Goal: Task Accomplishment & Management: Use online tool/utility

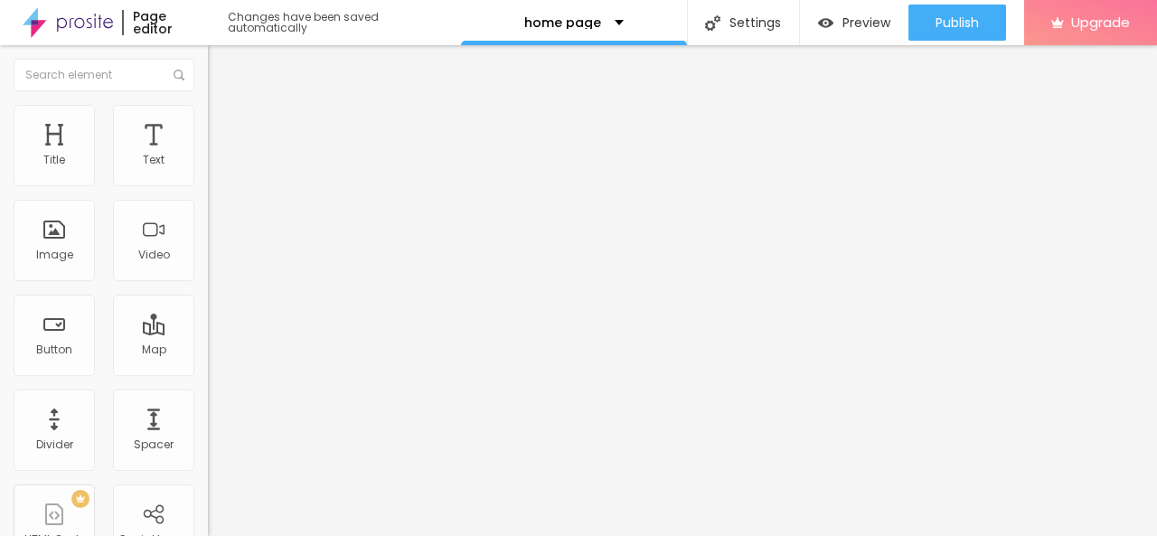
click at [221, 64] on img "button" at bounding box center [228, 66] width 14 height 14
click at [558, 17] on p "home page" at bounding box center [562, 22] width 77 height 13
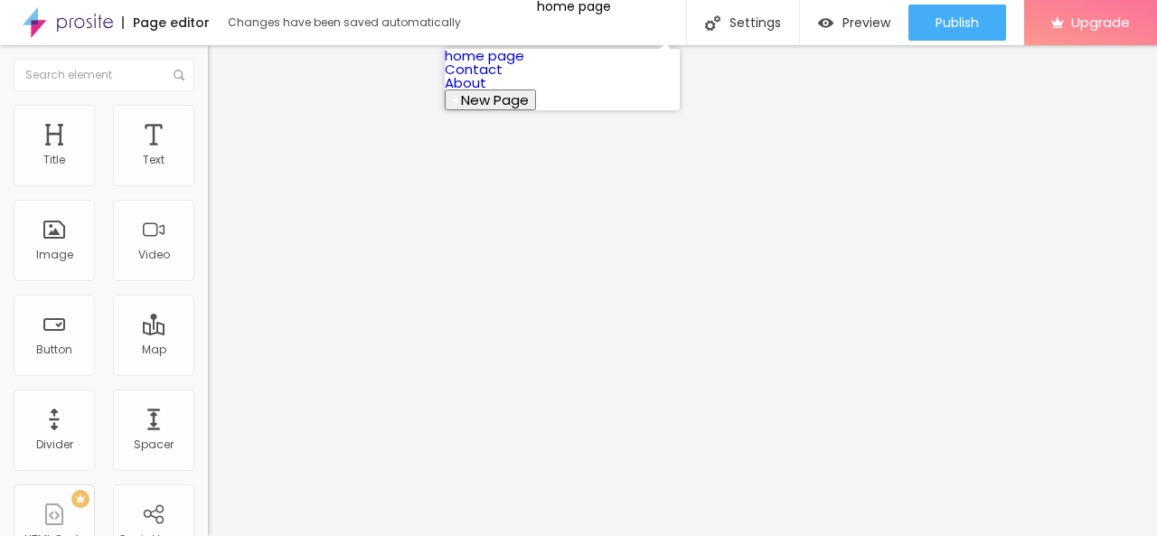
click at [524, 62] on link "home page" at bounding box center [485, 55] width 80 height 19
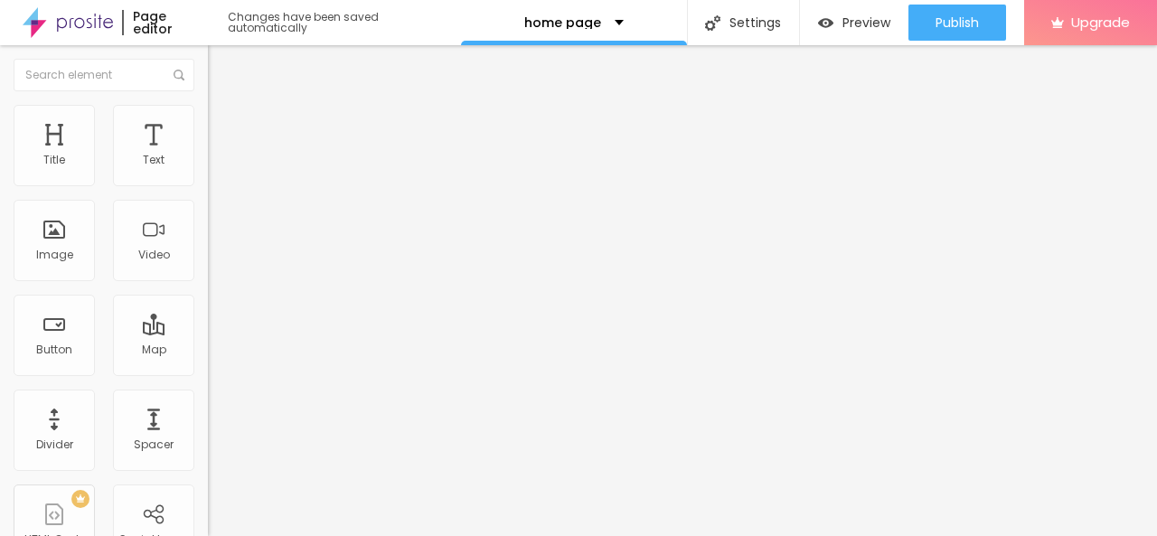
click at [224, 125] on span "Style" at bounding box center [237, 116] width 26 height 15
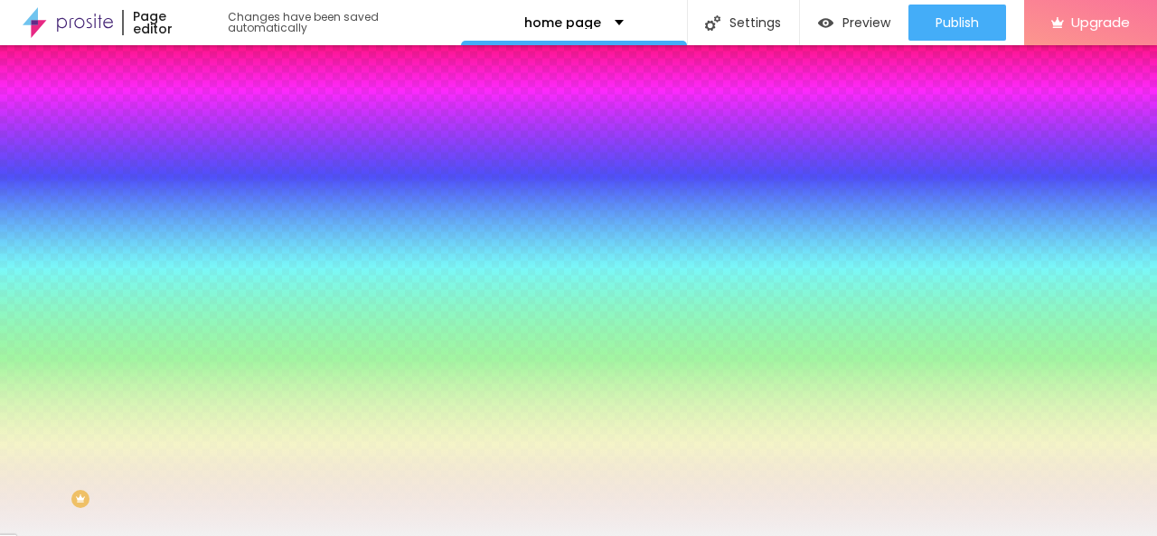
click at [208, 105] on li "Content" at bounding box center [312, 96] width 208 height 18
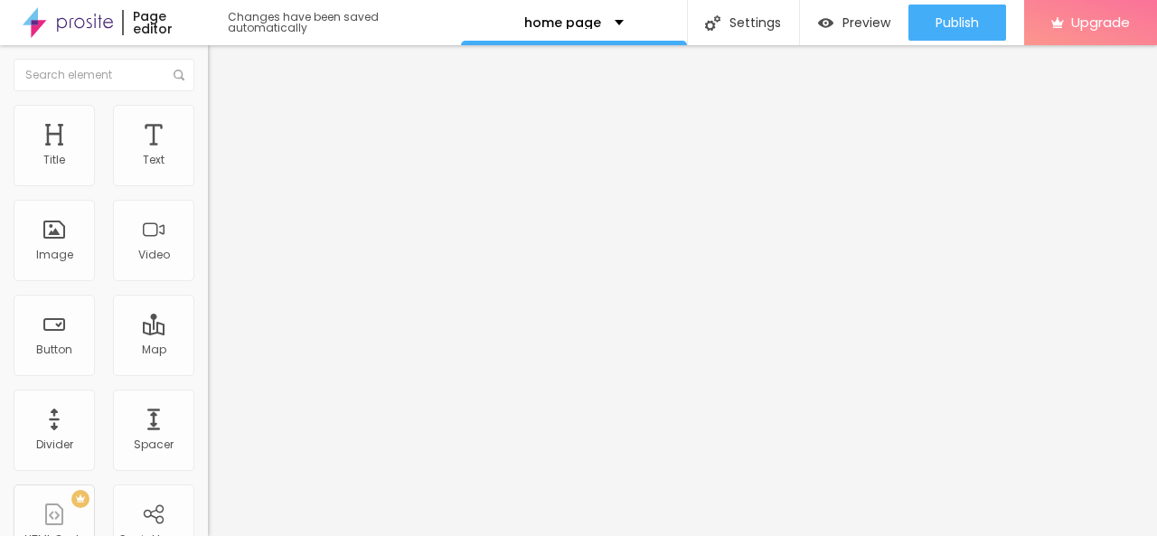
click at [208, 123] on li "Advanced" at bounding box center [312, 132] width 208 height 18
click at [221, 61] on img "button" at bounding box center [228, 66] width 14 height 14
click at [143, 160] on div "Text" at bounding box center [154, 160] width 22 height 13
click at [208, 155] on span "Add image" at bounding box center [245, 147] width 74 height 15
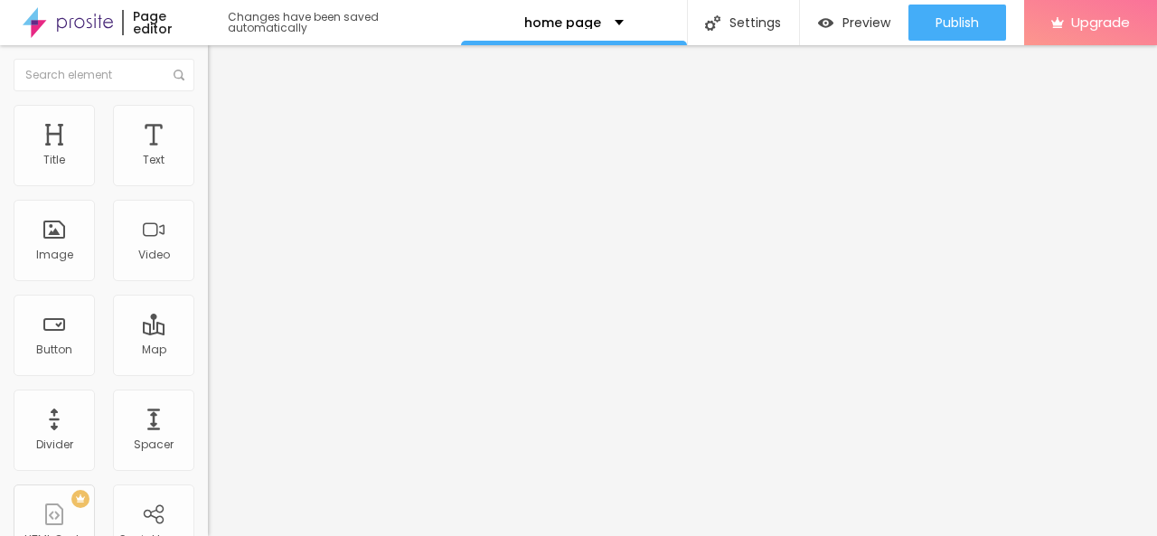
click at [208, 372] on input "https://" at bounding box center [316, 363] width 217 height 18
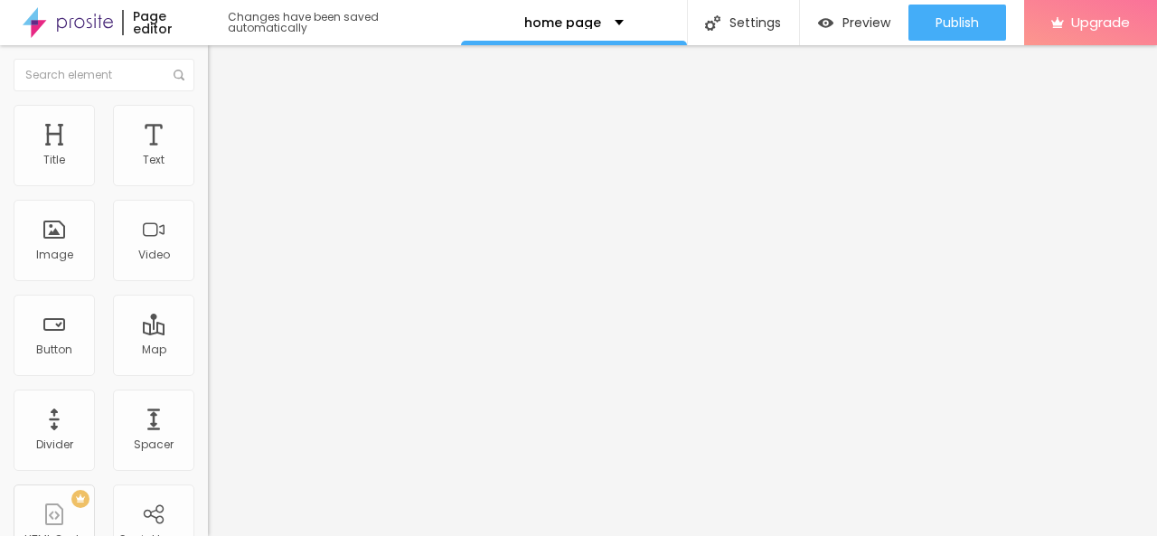
click at [208, 372] on input "https://" at bounding box center [316, 363] width 217 height 18
click at [208, 364] on input "text" at bounding box center [316, 363] width 217 height 18
paste input "https://maidservicesinindia.com/maid-in-jaipur/"
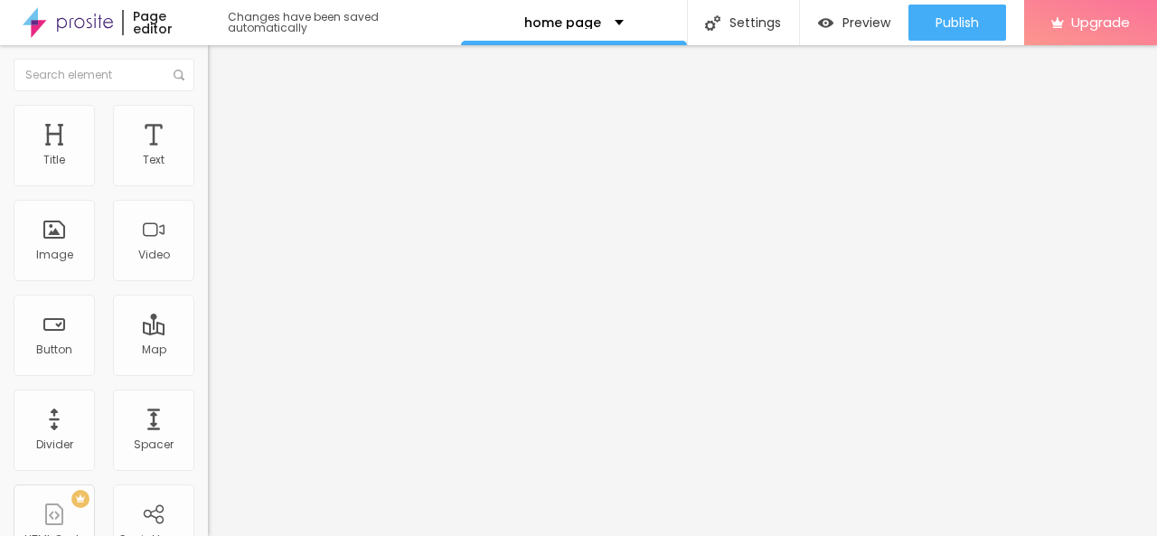
type input "https://maidservicesinindia.com/maid-in-jaipur/"
click at [208, 388] on div "URL https://maidservicesinindia.com/maid-in-jaipur/" at bounding box center [312, 366] width 208 height 44
click at [208, 400] on div "Open in new tab" at bounding box center [312, 399] width 208 height 9
click at [208, 415] on div "URL https://maidservicesinindia.com/maid-in-jaipur/ Open in new tab" at bounding box center [312, 379] width 208 height 71
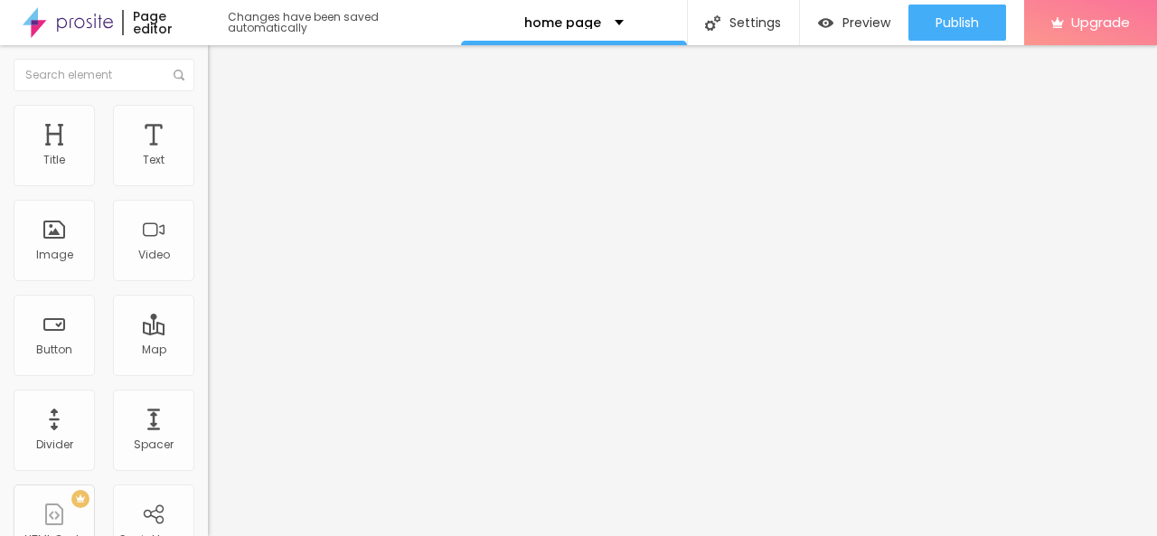
click at [224, 125] on span "Style" at bounding box center [237, 116] width 26 height 15
click at [208, 120] on li "Advanced" at bounding box center [312, 114] width 208 height 18
click at [208, 103] on img at bounding box center [216, 95] width 16 height 16
click at [208, 155] on span "Add image" at bounding box center [245, 147] width 74 height 15
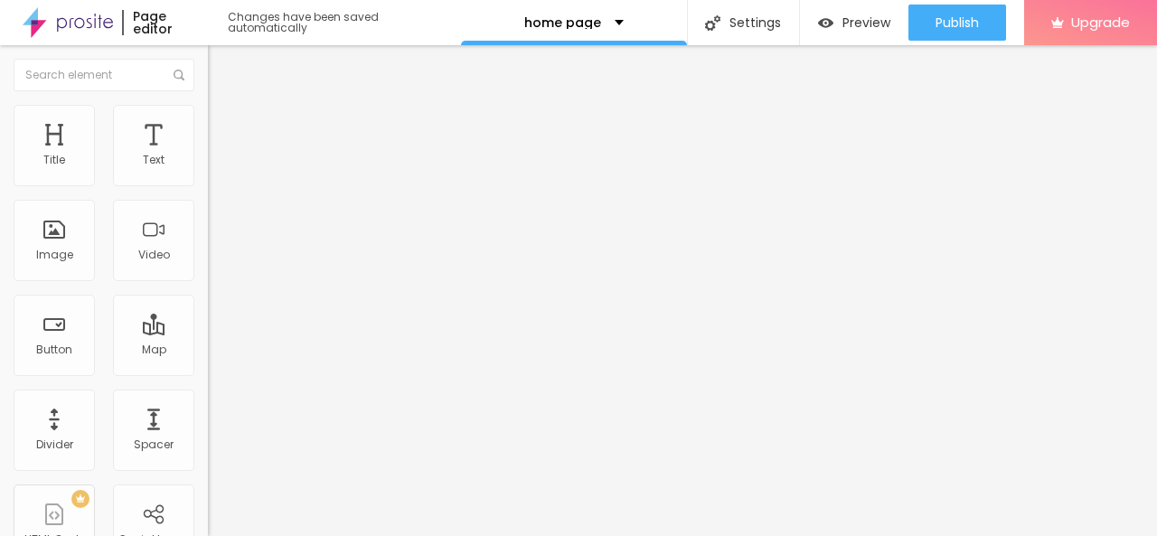
click at [59, 341] on div "Button" at bounding box center [54, 335] width 81 height 81
click at [208, 372] on input "https://" at bounding box center [316, 363] width 217 height 18
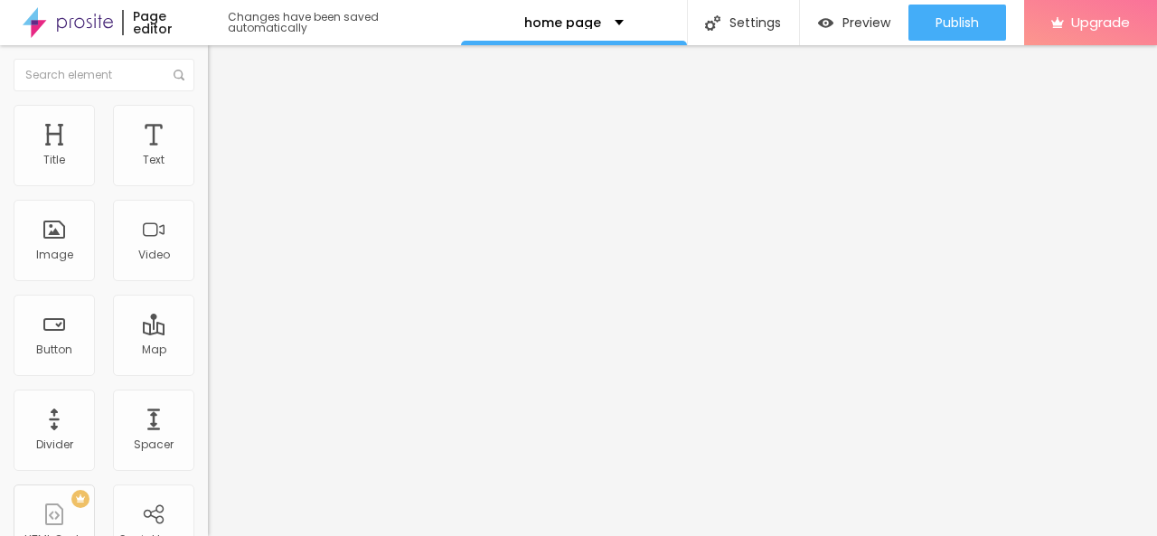
click at [208, 372] on input "https://" at bounding box center [316, 363] width 217 height 18
paste input "https://maidservicesinindia.com/maid-in-delhi/"
type input "https://maidservicesinindia.com/maid-in-delhi/"
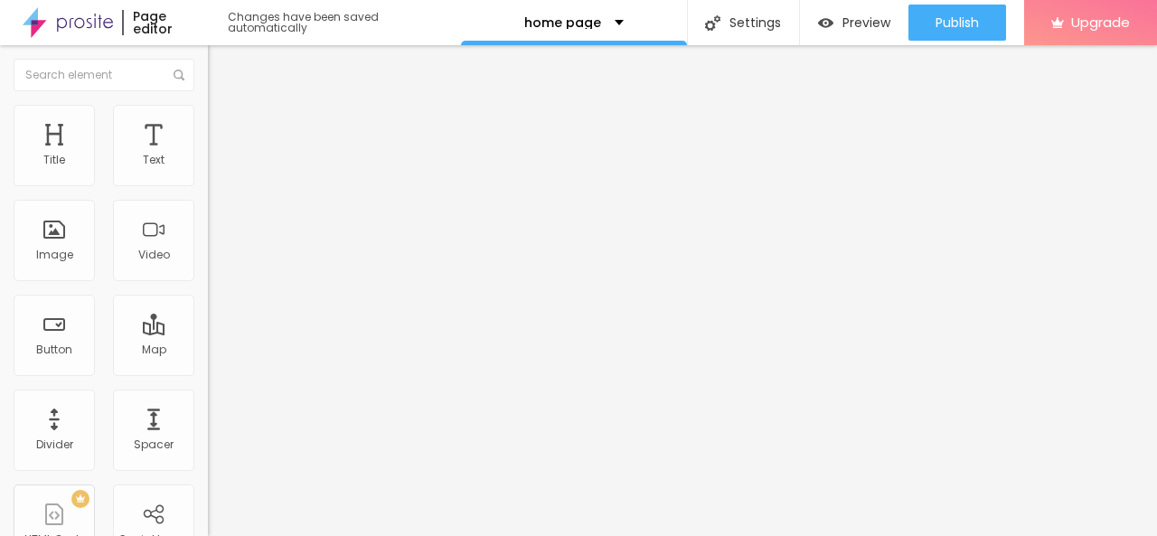
click at [208, 404] on div "Open in new tab" at bounding box center [312, 399] width 208 height 9
click at [221, 64] on div "Edit Coluna" at bounding box center [270, 66] width 99 height 14
click at [208, 155] on span "Add image" at bounding box center [245, 147] width 74 height 15
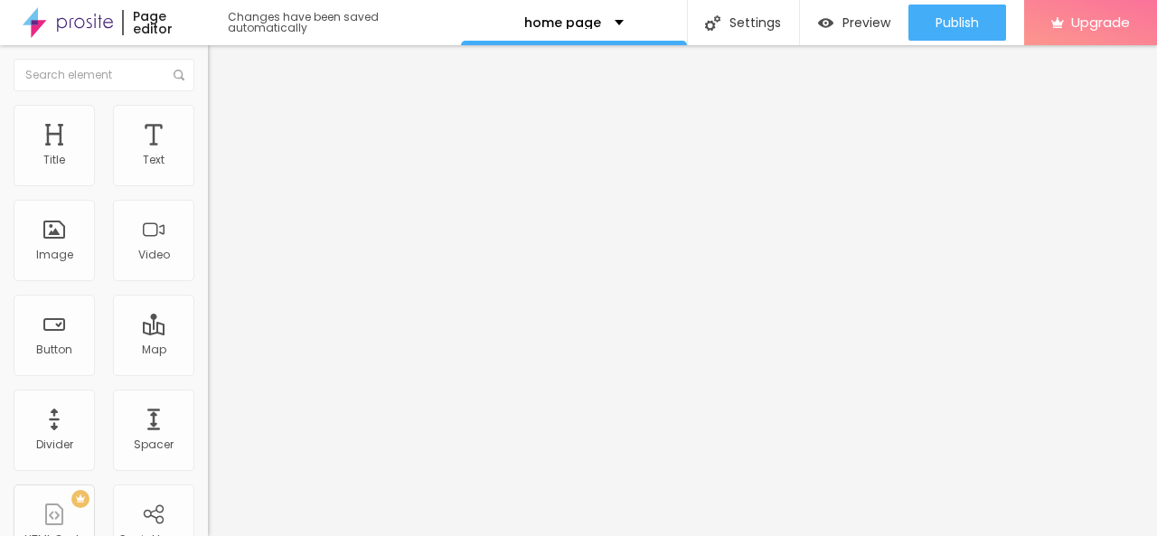
click at [221, 62] on img "button" at bounding box center [228, 66] width 14 height 14
click at [208, 372] on input "https://" at bounding box center [316, 363] width 217 height 18
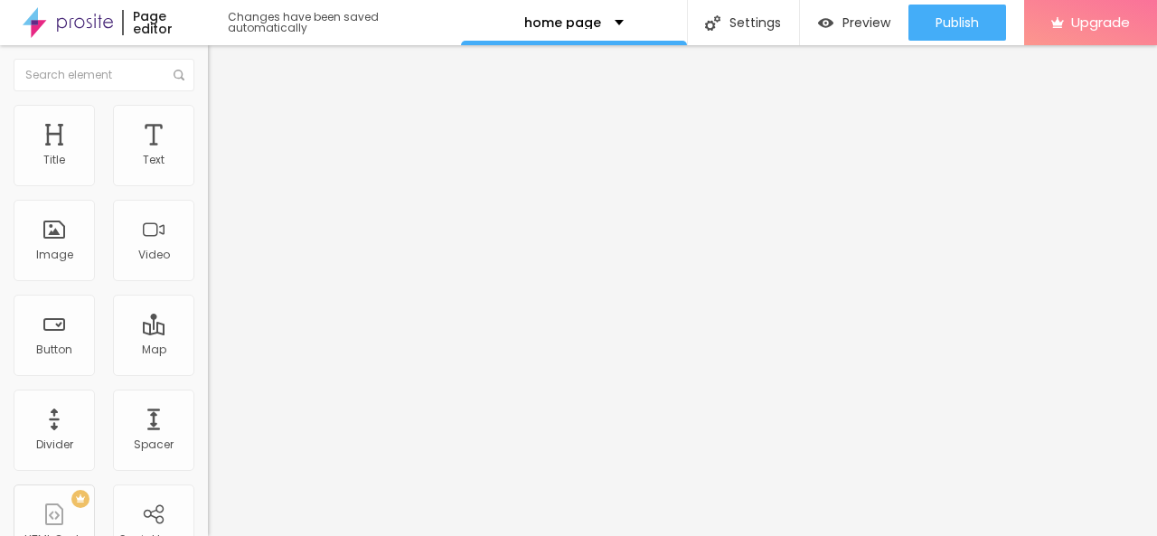
click at [208, 368] on input "text" at bounding box center [316, 363] width 217 height 18
paste input "https://maidservicesinindia.com/maid-in-mumbai/"
type input "https://maidservicesinindia.com/maid-in-mumbai/"
click at [208, 404] on div "Open in new tab" at bounding box center [312, 399] width 208 height 9
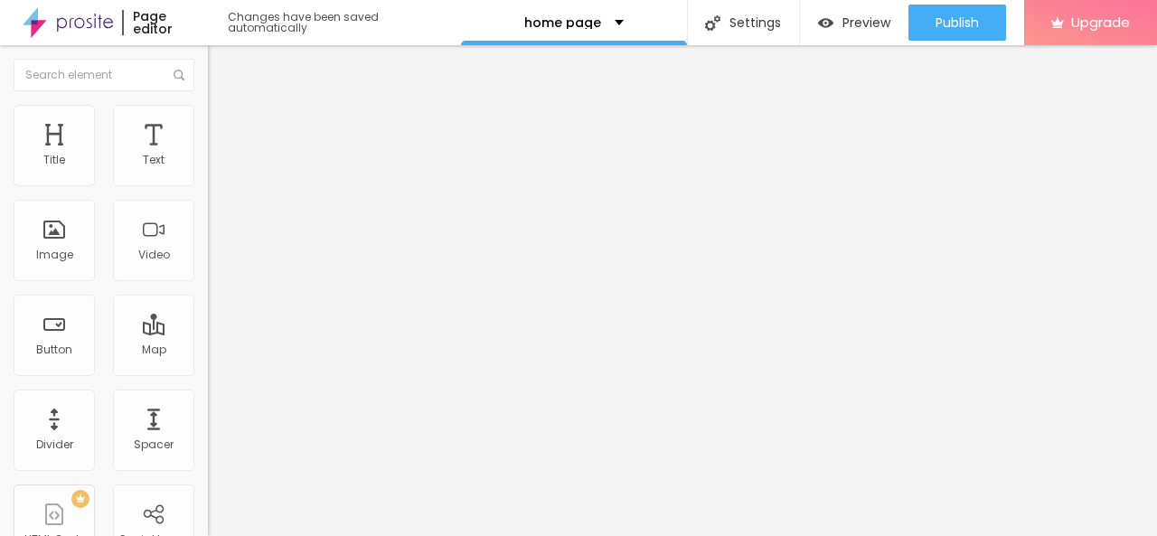
scroll to position [0, 0]
click at [221, 68] on img "button" at bounding box center [228, 66] width 14 height 14
click at [87, 84] on input "text" at bounding box center [104, 75] width 181 height 33
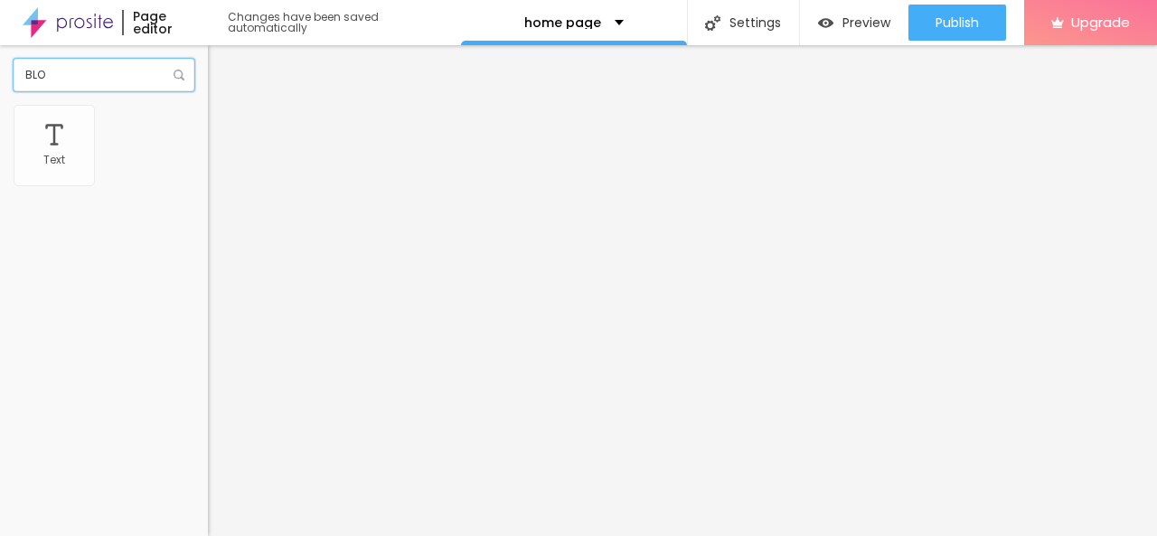
type input "BLO"
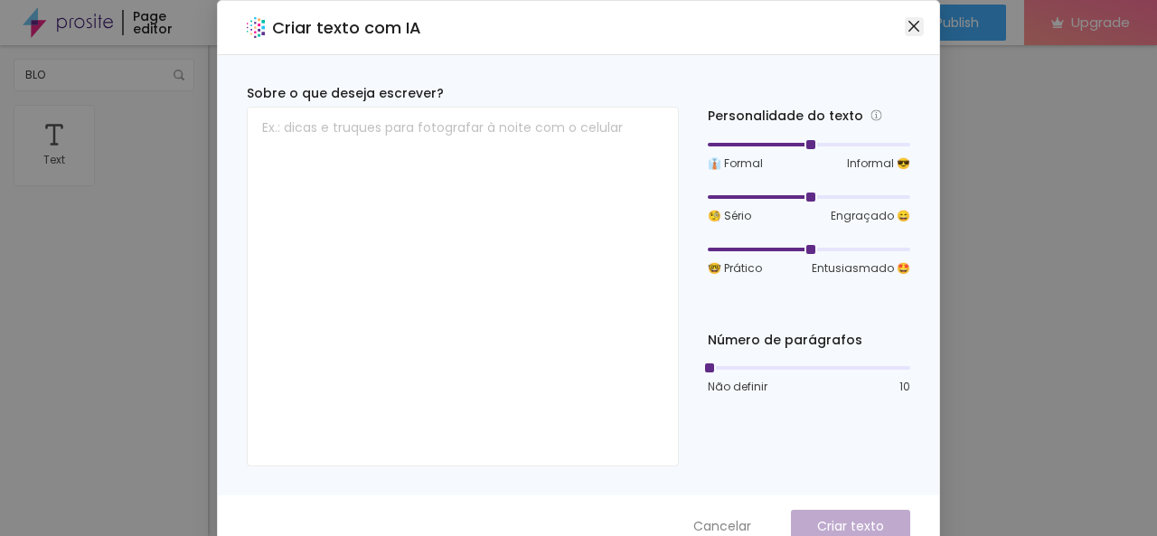
click at [907, 25] on icon "close" at bounding box center [914, 26] width 14 height 14
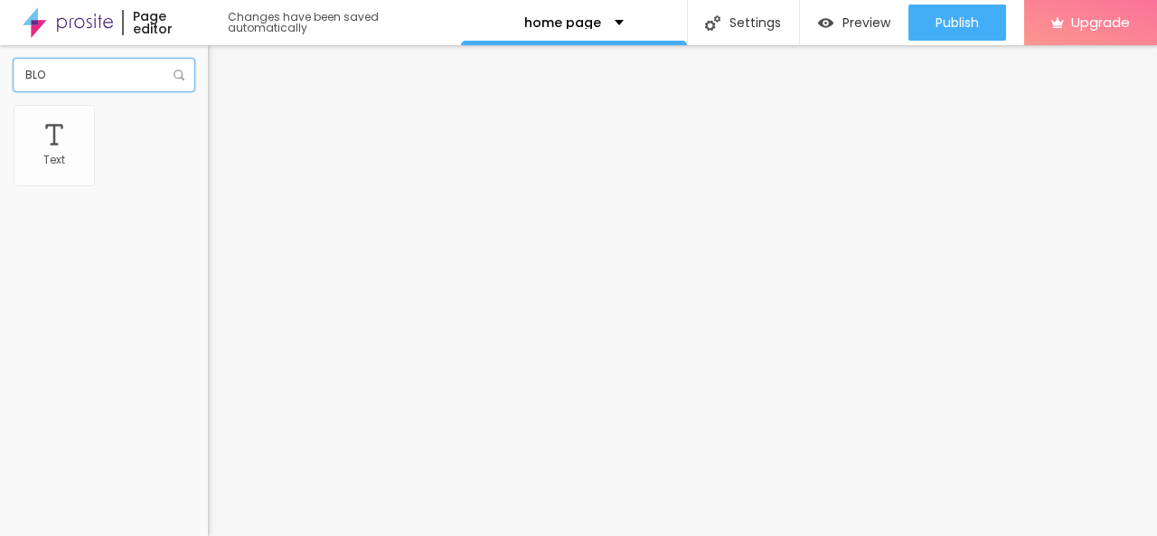
click at [84, 79] on input "BLO" at bounding box center [104, 75] width 181 height 33
type input "F"
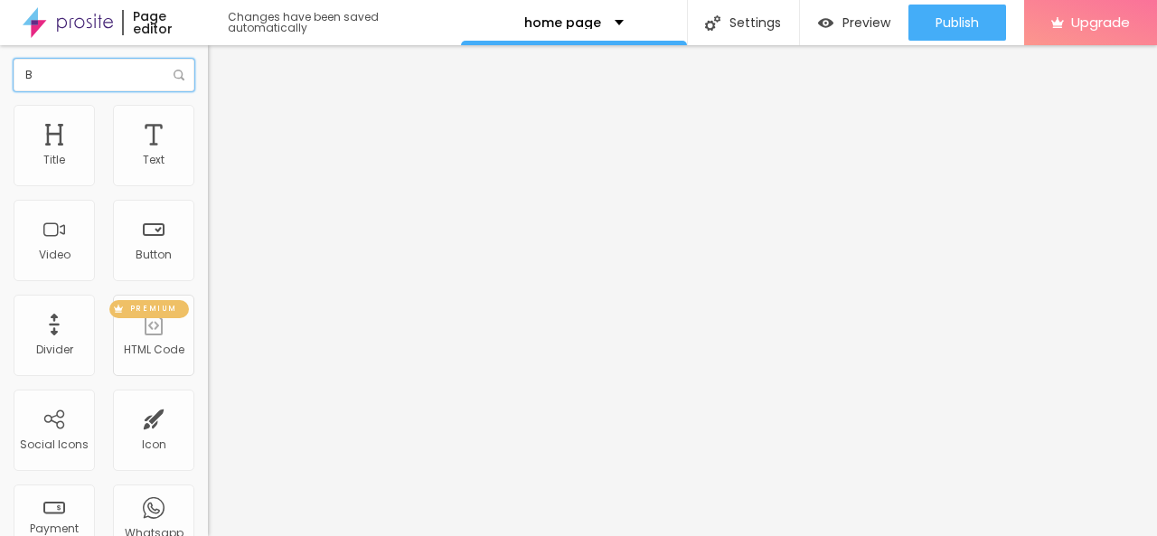
type input "B"
click at [147, 346] on div "HTML Code" at bounding box center [154, 350] width 61 height 13
click at [221, 61] on img "button" at bounding box center [228, 66] width 14 height 14
click at [64, 92] on div "B" at bounding box center [104, 75] width 208 height 60
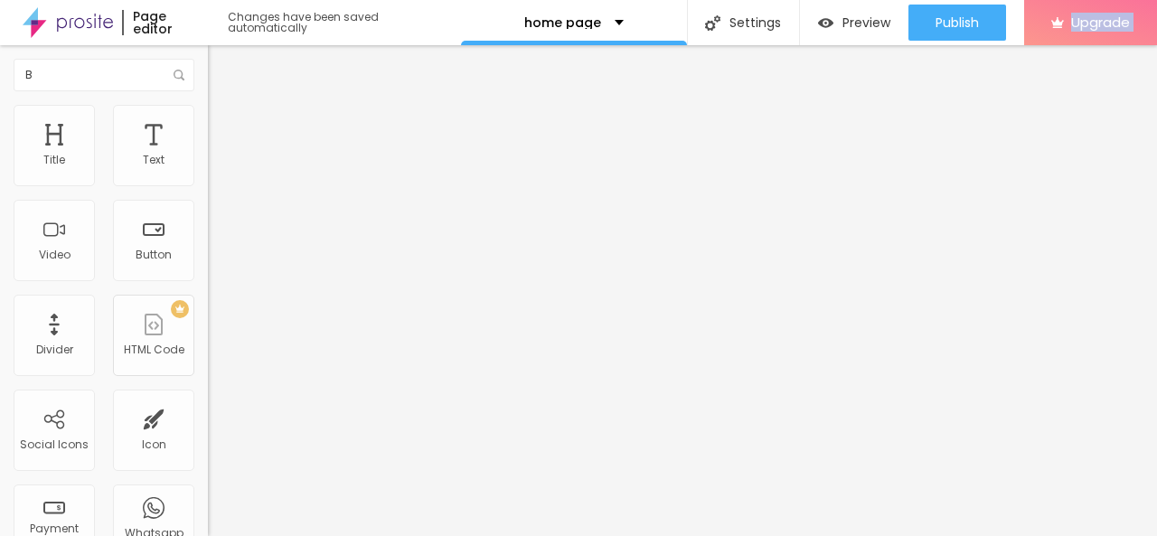
click at [64, 92] on div "B" at bounding box center [104, 75] width 208 height 60
click at [61, 75] on input "B" at bounding box center [104, 75] width 181 height 33
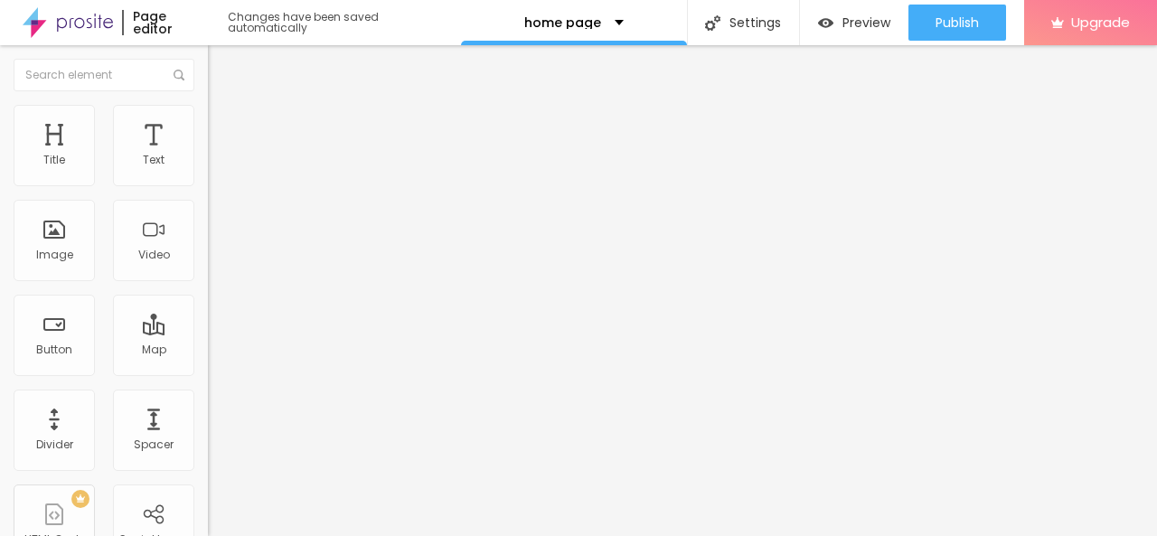
click at [208, 170] on input "Alboom Brasil" at bounding box center [316, 161] width 217 height 18
click at [208, 170] on input "text" at bounding box center [316, 161] width 217 height 18
paste input "3rd floorOffice no.8, Vidya Complex, Croma Road, near Sarja Hotel, Goodwill Soc…"
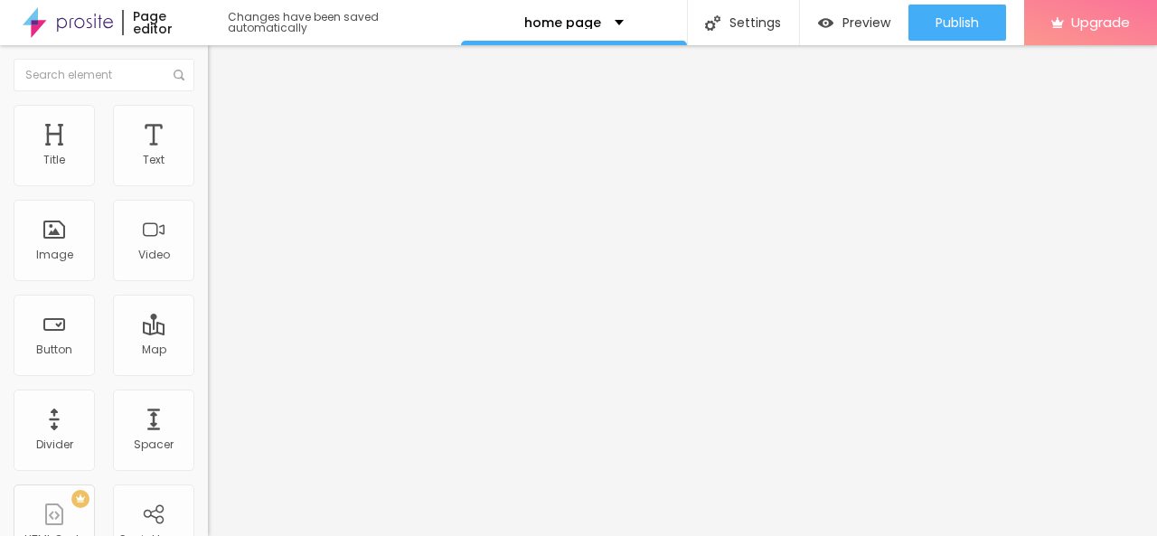
scroll to position [0, 530]
type input "3rd floorOffice no.8, Vidya Complex, Croma Road, near Sarja Hotel, Goodwill Soc…"
click at [208, 343] on div "Edit Map Content Style Advanced Address 3rd floorOffice no.8, Vidya Complex, Cr…" at bounding box center [312, 290] width 208 height 491
click at [221, 66] on div "Edit Section" at bounding box center [272, 66] width 102 height 14
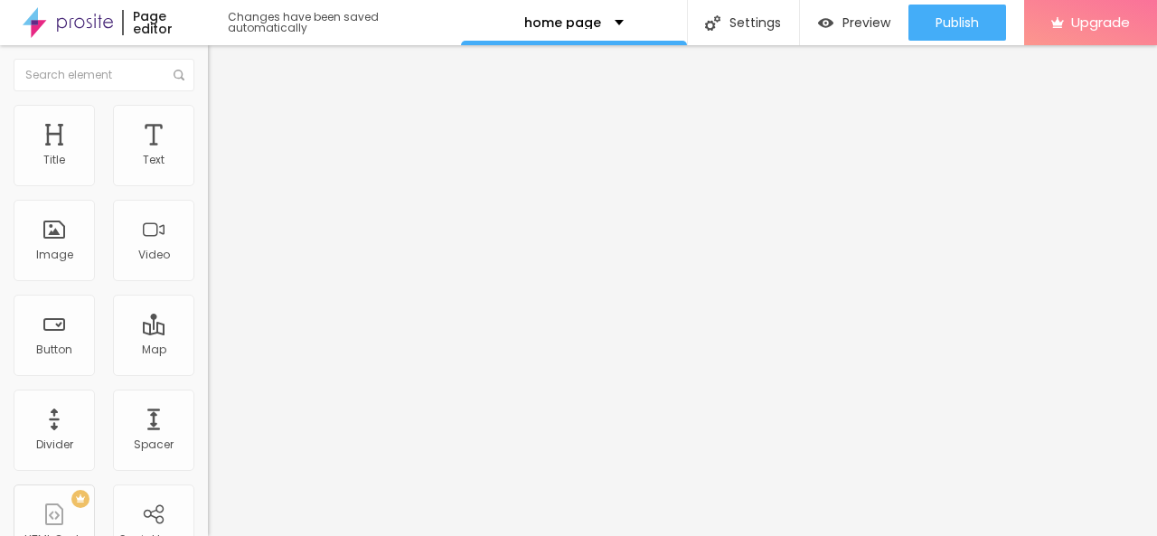
click at [208, 216] on img at bounding box center [214, 209] width 13 height 13
click at [208, 372] on input "https://" at bounding box center [316, 363] width 217 height 18
paste input "https://share.google/kGrmbmmX1mAGWLHVy"
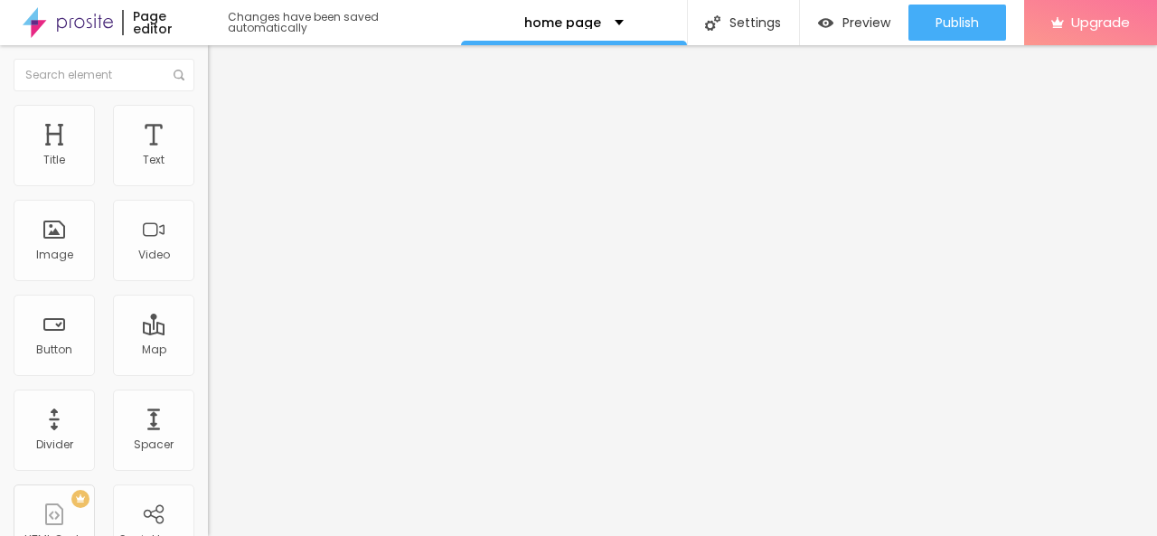
scroll to position [0, 87]
type input "https://share.google/kGrmbmmX1mAGWLHVy"
click at [208, 404] on div "Open in new tab" at bounding box center [312, 399] width 208 height 9
click at [208, 170] on input "Click me" at bounding box center [316, 161] width 217 height 18
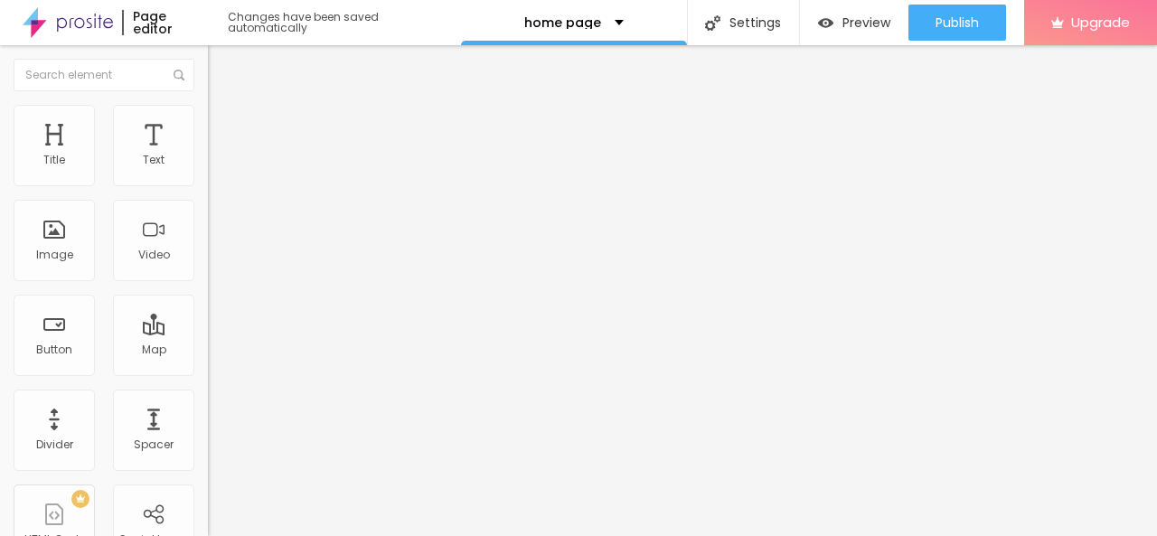
click at [208, 170] on input "Click me" at bounding box center [316, 161] width 217 height 18
type input "GET DIRECTION"
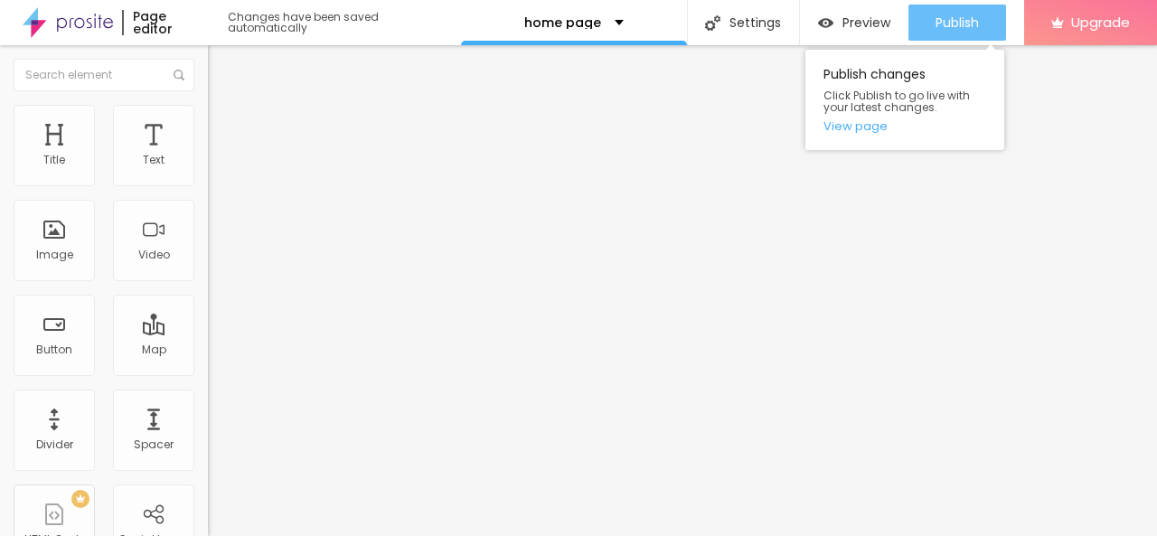
click at [950, 23] on span "Publish" at bounding box center [957, 22] width 43 height 14
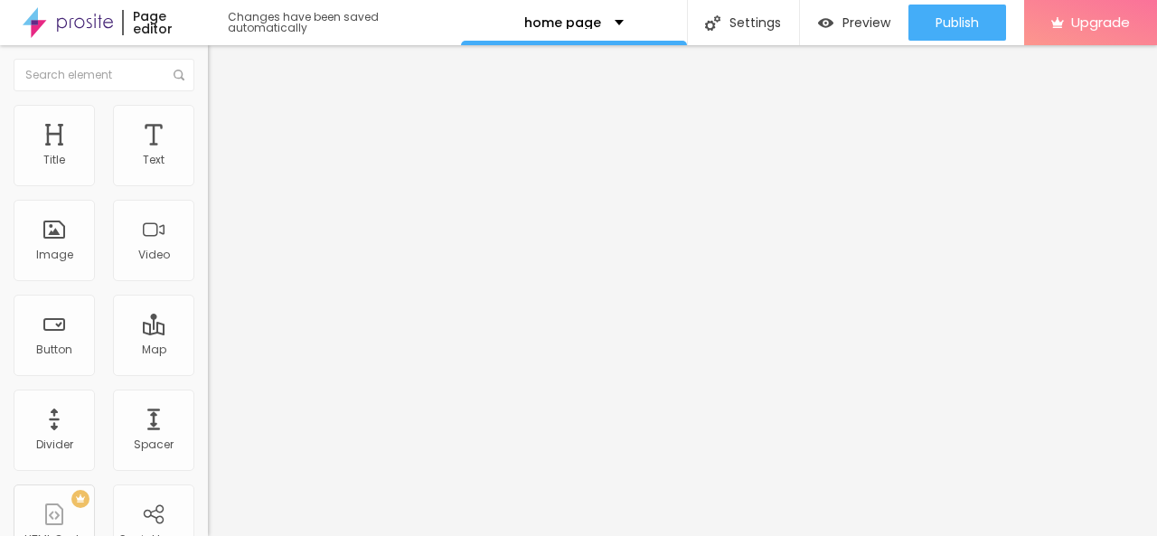
click at [208, 170] on input "Alboom Brasil" at bounding box center [316, 161] width 217 height 18
paste input "VASCON FOREST COUNTY, EON Free Zone, Kharadi, Pune, Maharashtra 411014"
drag, startPoint x: 50, startPoint y: 205, endPoint x: 2, endPoint y: 204, distance: 47.9
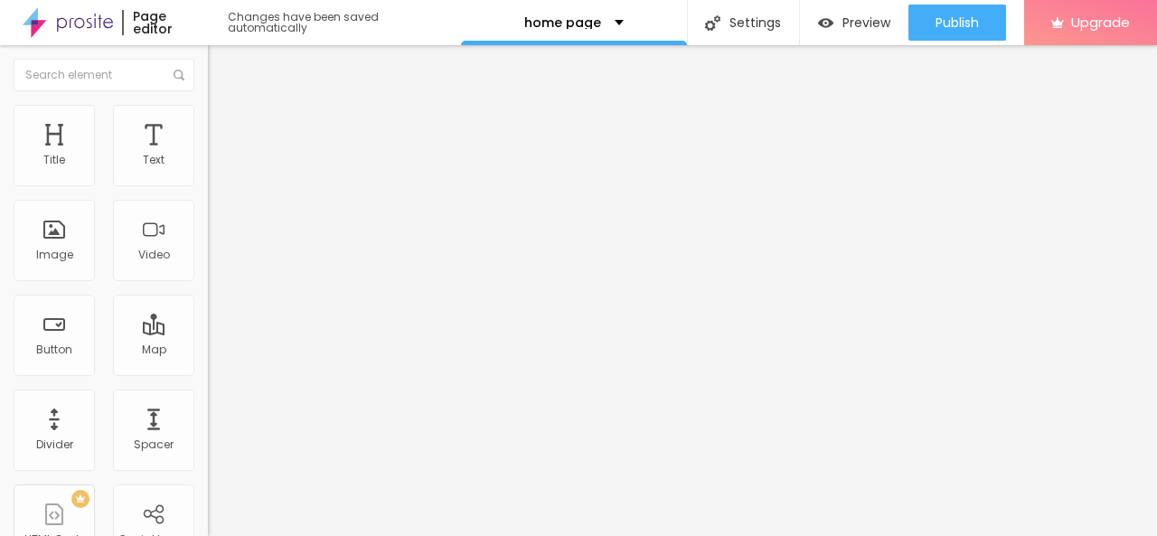
click at [208, 204] on div "Address VASCON FOREST COUNTY, EON Free Zone, Kharadi, Pune, Maharashtra 411014 …" at bounding box center [312, 322] width 208 height 362
click at [208, 170] on input "VASCON FOREST COUNTY, EON Free Zone, Kharadi, Pune, Maharashtra 411014" at bounding box center [316, 161] width 217 height 18
paste input "MIJ Maid Services"
type input "MIJ Maid Services VASCON FOREST COUNTY, EON Free Zone, Kharadi, Pune, Maharasht…"
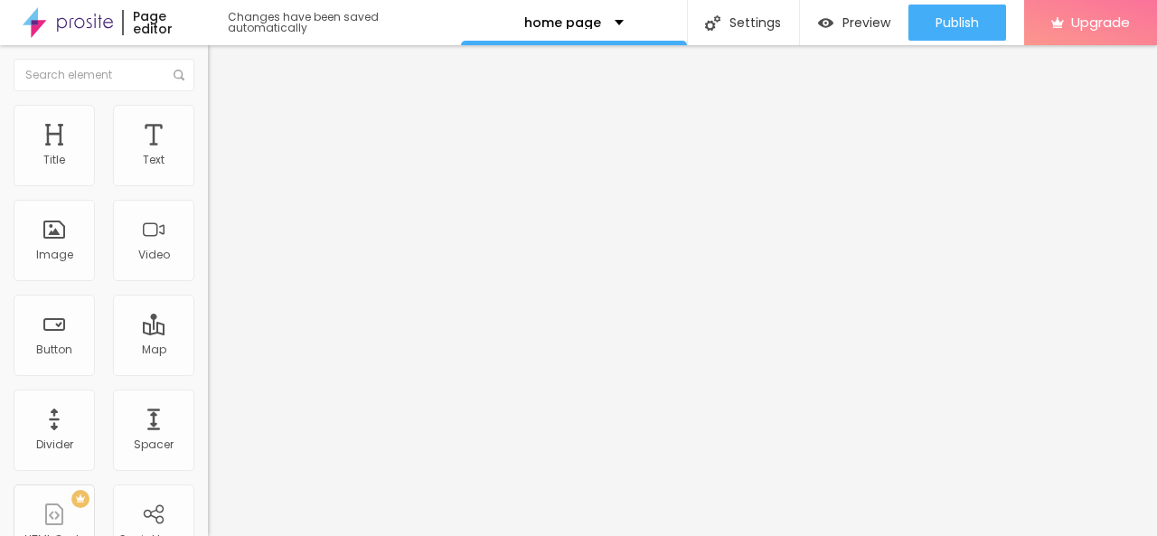
click at [208, 366] on div "Edit Map Content Style Advanced Address MIJ Maid Services VASCON FOREST COUNTY,…" at bounding box center [312, 290] width 208 height 491
click at [221, 73] on img "button" at bounding box center [228, 66] width 14 height 14
click at [221, 62] on div "Edit Coluna" at bounding box center [270, 66] width 99 height 14
drag, startPoint x: 89, startPoint y: 189, endPoint x: 0, endPoint y: 194, distance: 88.8
click at [208, 194] on div "Address 3rd floorOffice no.8, Vidya Complex, Croma Road, near Sarja Hotel, Good…" at bounding box center [312, 322] width 208 height 362
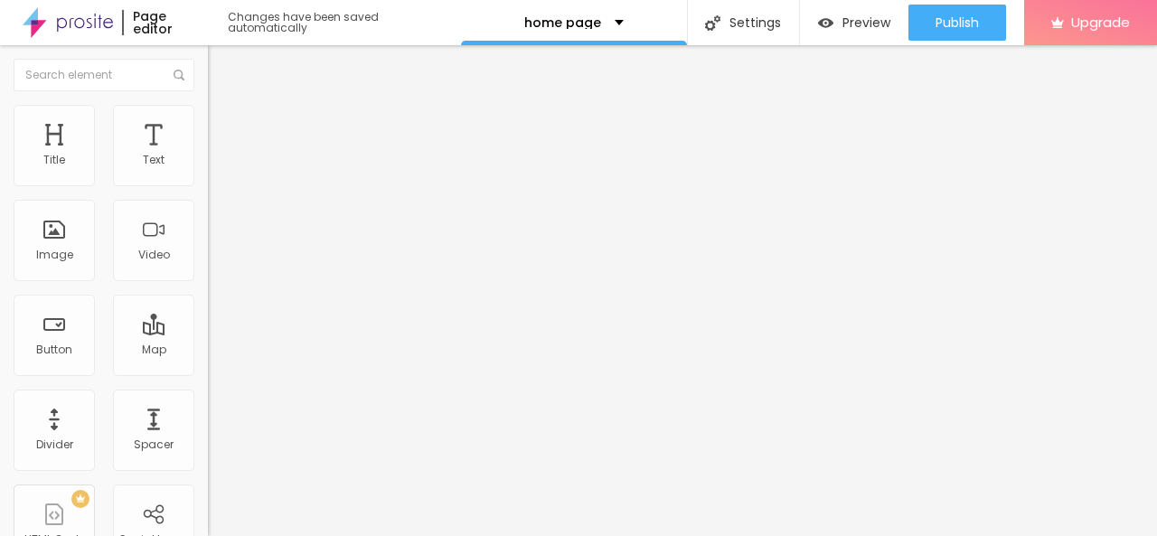
click at [208, 170] on input "3rd floorOffice no.8, Vidya Complex, Croma Road, near Sarja Hotel, Goodwill Soc…" at bounding box center [316, 161] width 217 height 18
paste input "MIJ maid service Pune"
type input "MIJ maid service Pune 3rd floorOffice no.8, Vidya Complex, Croma Road, near Sar…"
click at [208, 422] on div "Edit Map Content Style Advanced Address MIJ maid service Pune 3rd floorOffice n…" at bounding box center [312, 290] width 208 height 491
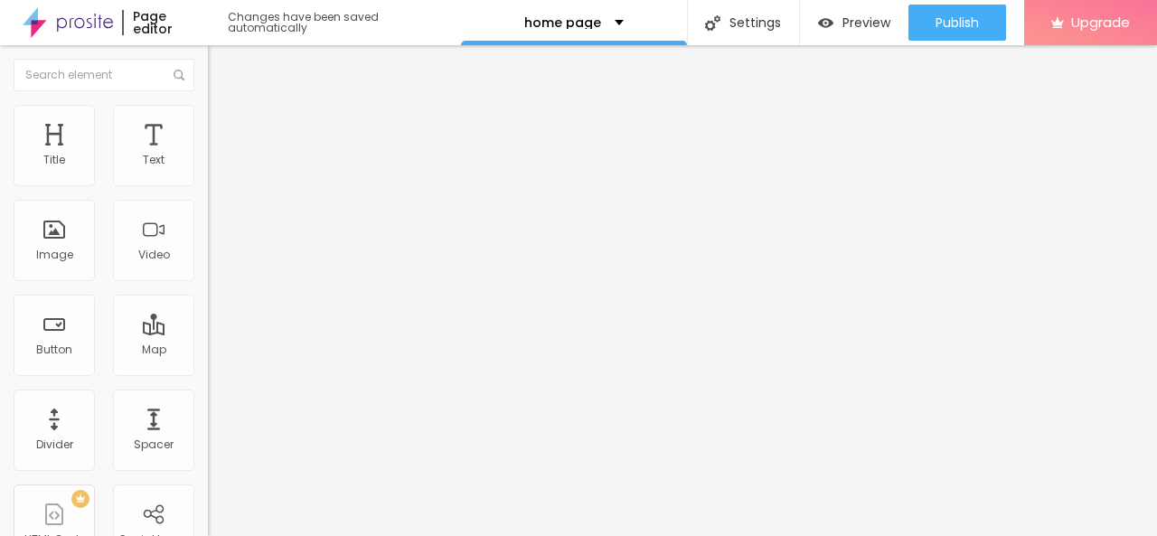
click at [208, 406] on div "Edit Map Content Style Advanced Address MIJ maid service Pune 3rd floorOffice n…" at bounding box center [312, 290] width 208 height 491
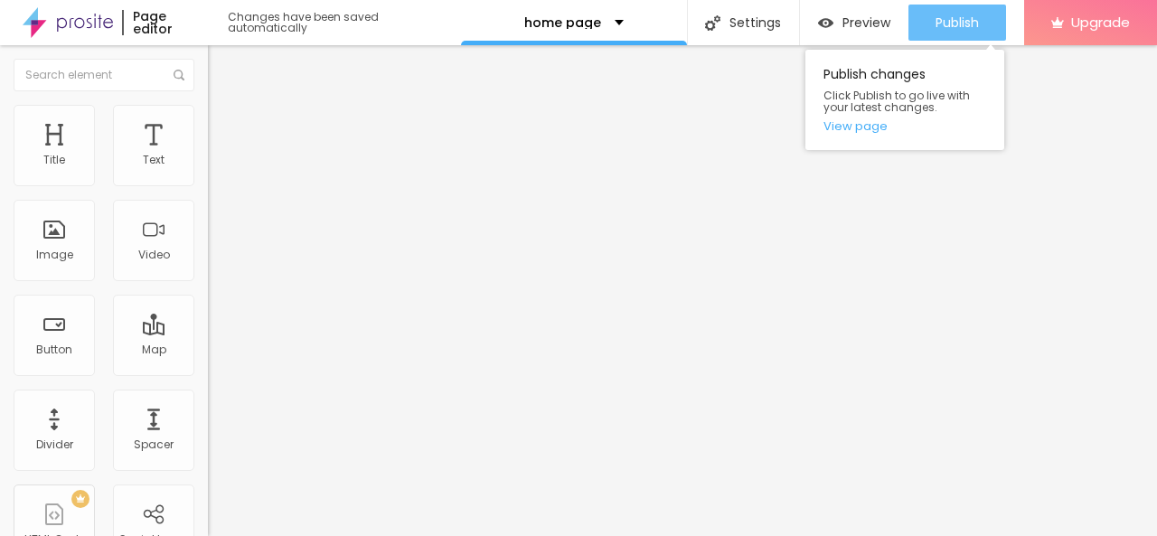
click at [954, 30] on span "Publish" at bounding box center [957, 22] width 43 height 14
click at [956, 29] on span "Publish" at bounding box center [957, 22] width 43 height 14
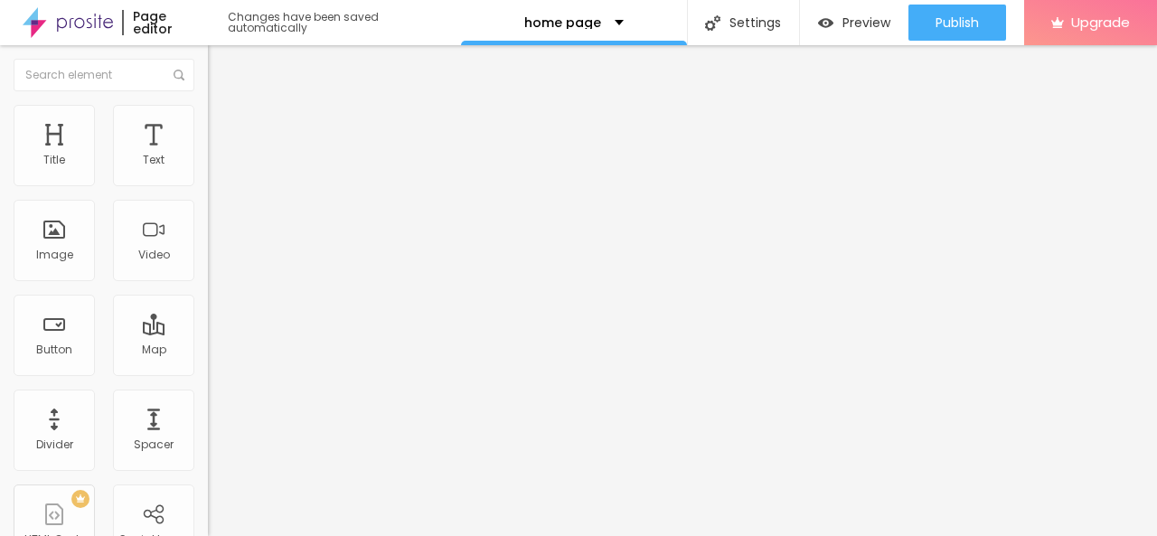
click at [208, 216] on img at bounding box center [214, 209] width 13 height 13
click at [208, 170] on input "Click me" at bounding box center [316, 161] width 217 height 18
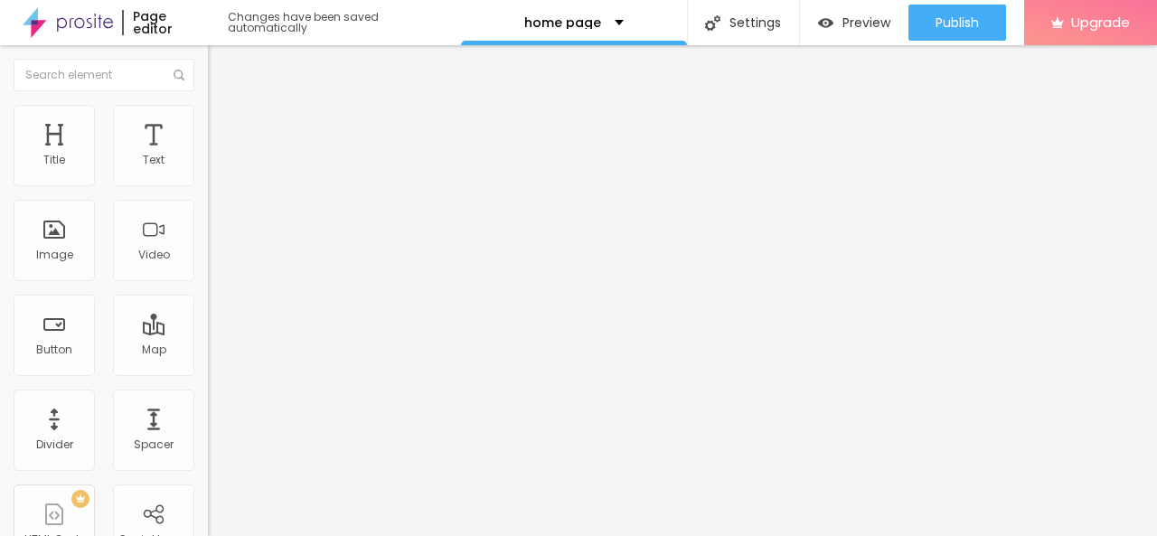
click at [208, 170] on input "Click me" at bounding box center [316, 161] width 217 height 18
type input "GET DIRECTION"
click at [208, 372] on input "https://" at bounding box center [316, 363] width 217 height 18
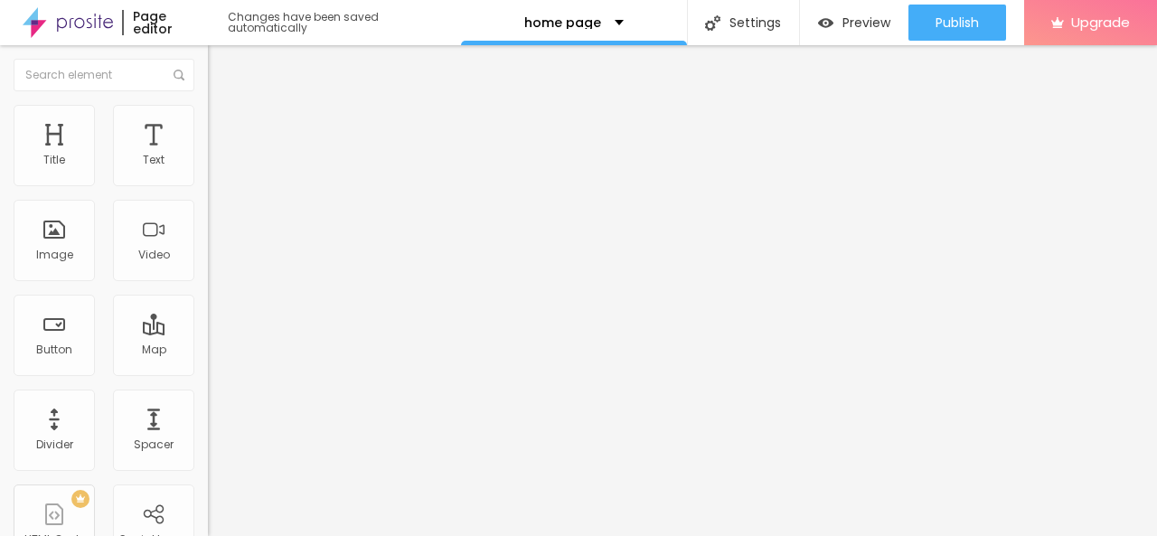
click at [208, 372] on input "text" at bounding box center [316, 363] width 217 height 18
paste input "https://share.google/UeZWGTvg2wC1Fyn00"
type input "https://share.google/UeZWGTvg2wC1Fyn00"
click at [208, 402] on div "Open in new tab" at bounding box center [312, 399] width 208 height 9
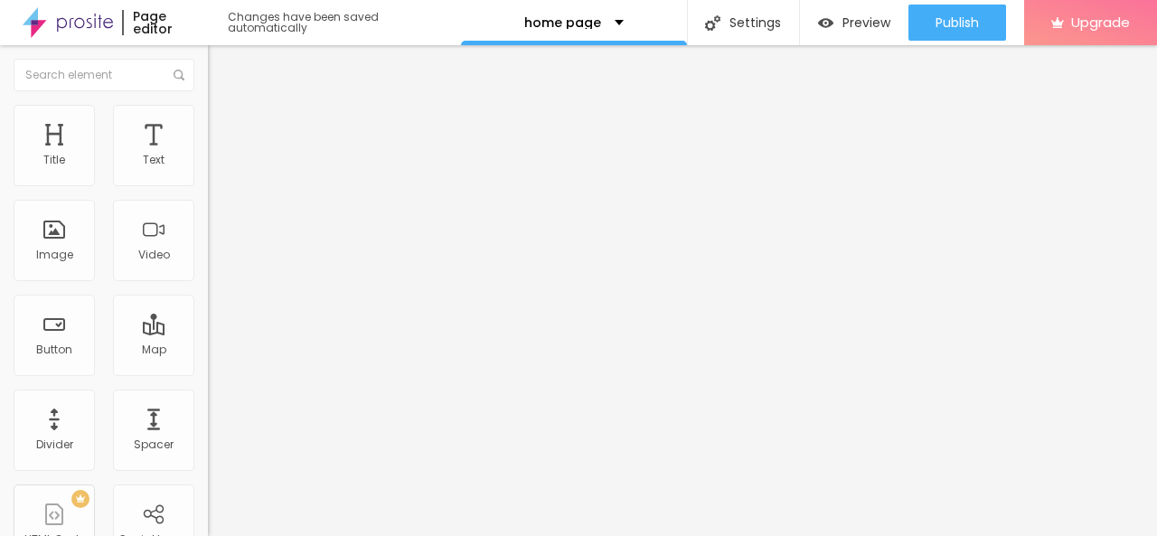
scroll to position [0, 0]
click at [208, 415] on div "Text GET DIRECTION Align Size Default Small Default Big Link URL https://share.…" at bounding box center [312, 278] width 208 height 274
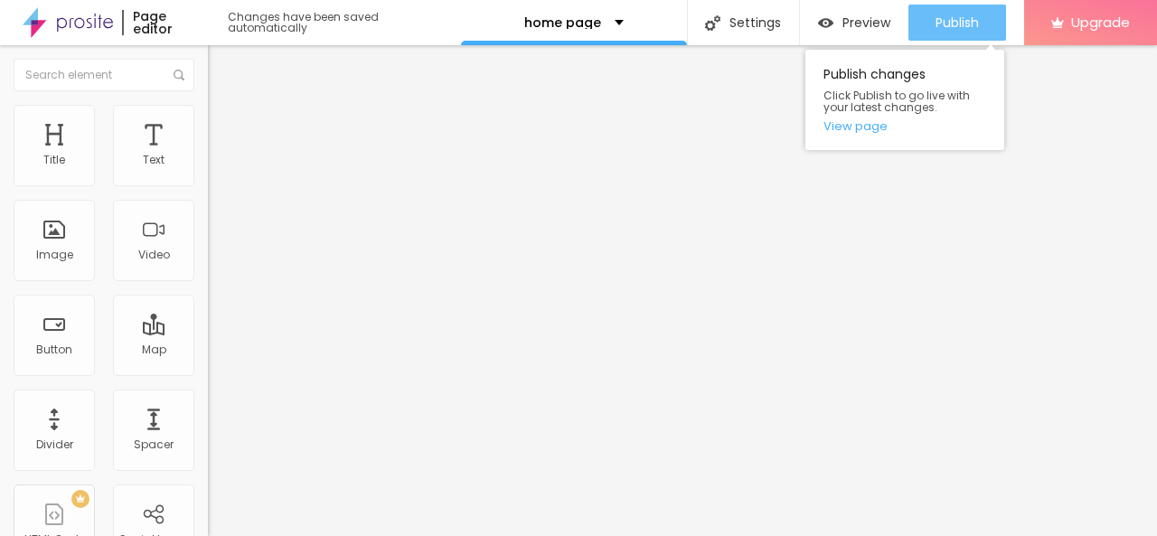
click at [982, 35] on button "Publish" at bounding box center [958, 23] width 98 height 36
click at [904, 21] on icon "button" at bounding box center [898, 23] width 22 height 22
click at [959, 30] on span "Publish" at bounding box center [957, 22] width 43 height 14
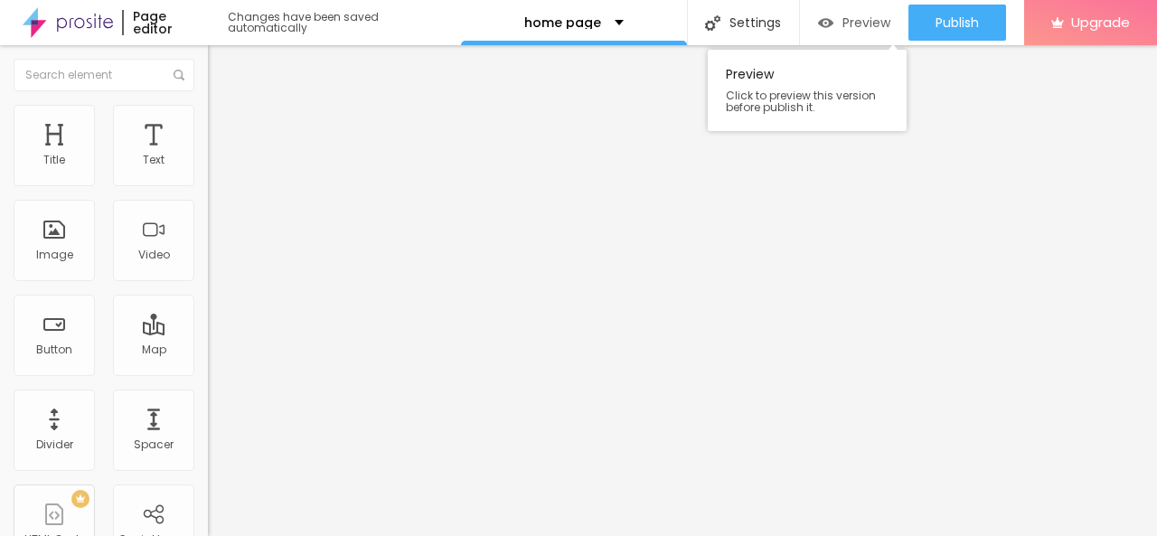
click at [850, 12] on div "Preview" at bounding box center [854, 23] width 72 height 36
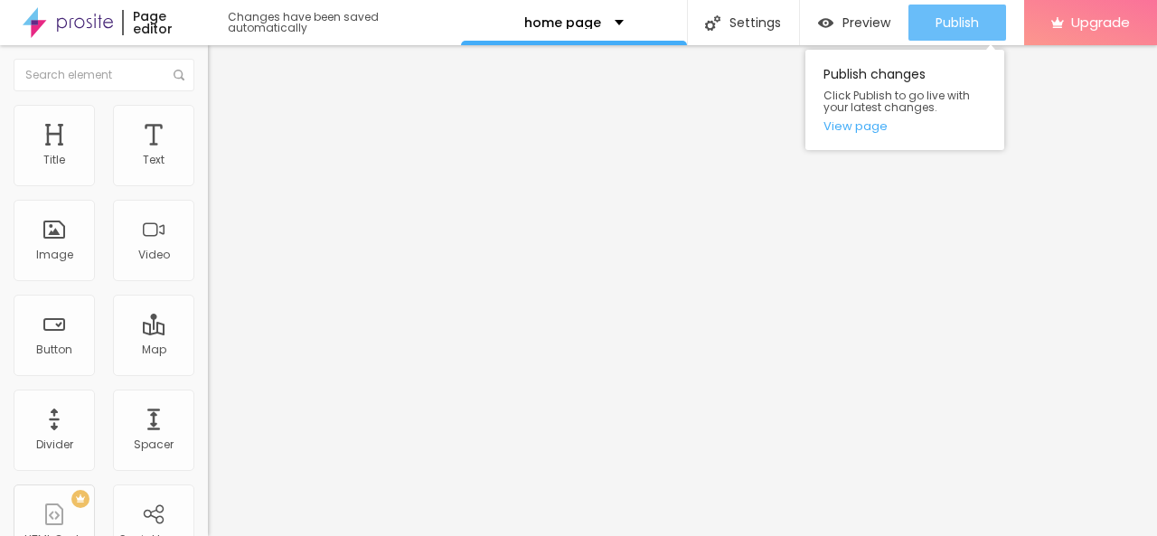
click at [965, 28] on span "Publish" at bounding box center [957, 22] width 43 height 14
click at [854, 128] on link "View page" at bounding box center [905, 126] width 163 height 12
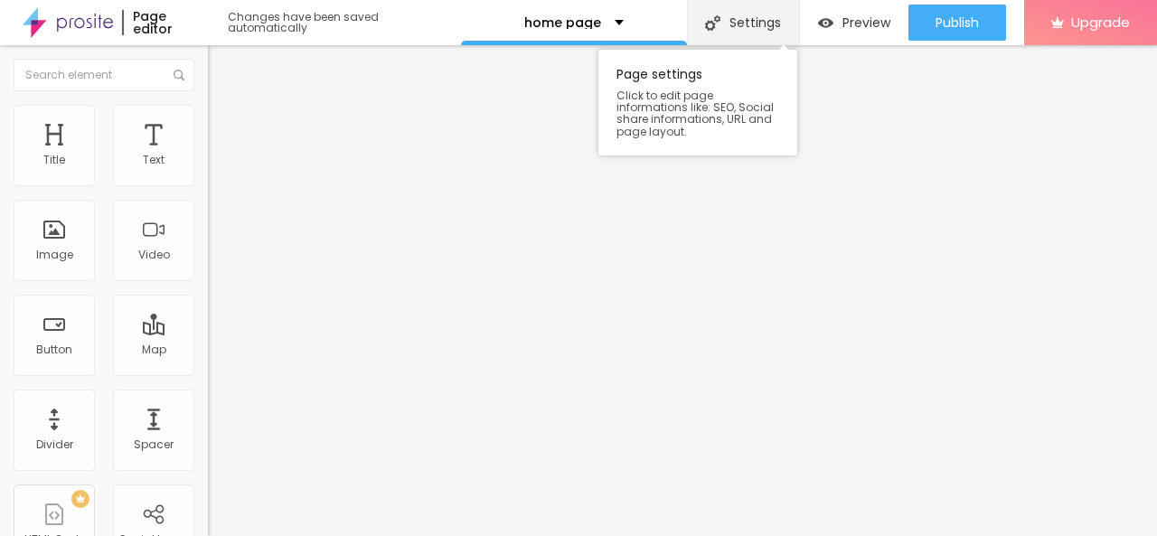
click at [741, 21] on div "Settings" at bounding box center [743, 22] width 113 height 45
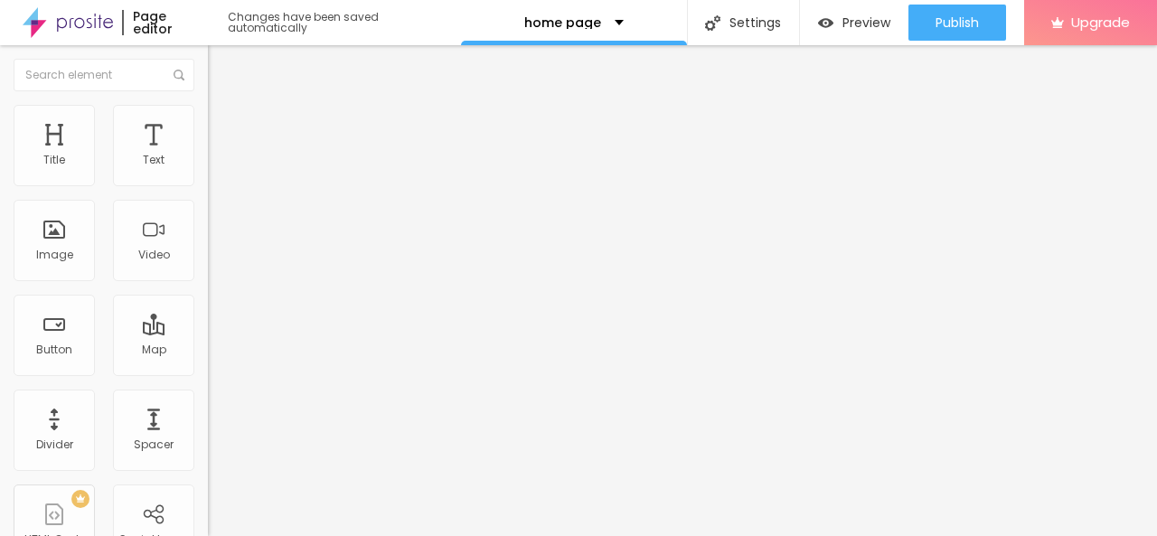
click at [577, 17] on p "home page" at bounding box center [562, 22] width 77 height 13
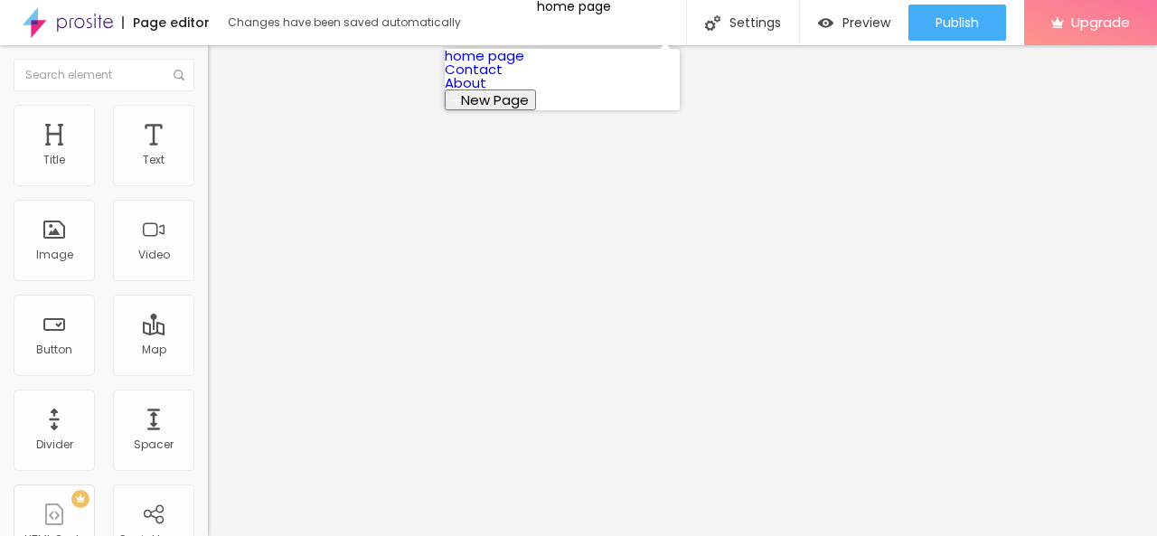
click at [524, 65] on link "home page" at bounding box center [485, 55] width 80 height 19
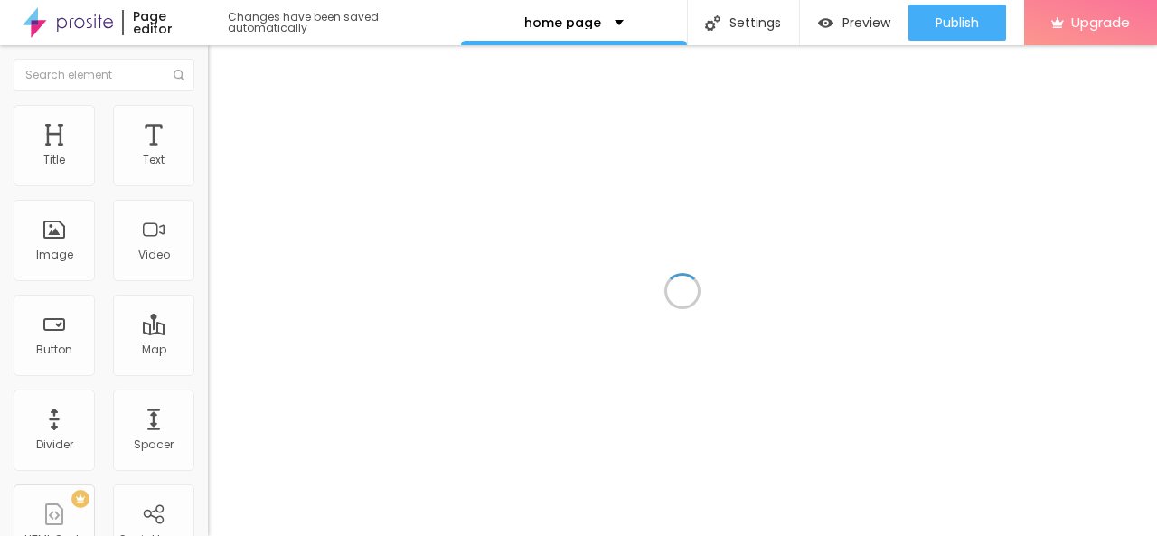
click at [61, 23] on img at bounding box center [68, 22] width 90 height 45
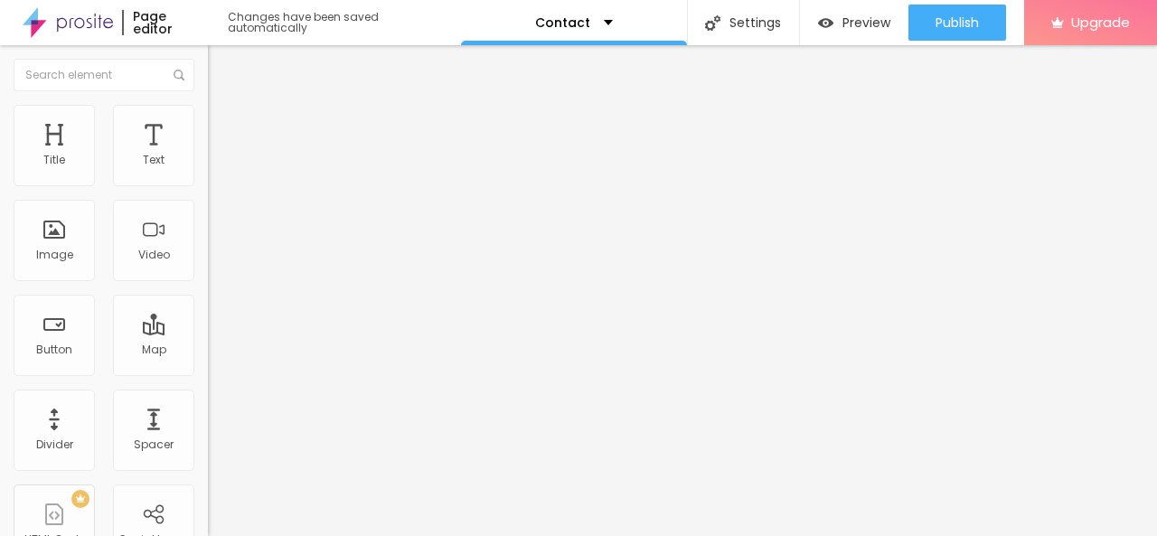
click at [208, 119] on li "Advanced" at bounding box center [312, 114] width 208 height 18
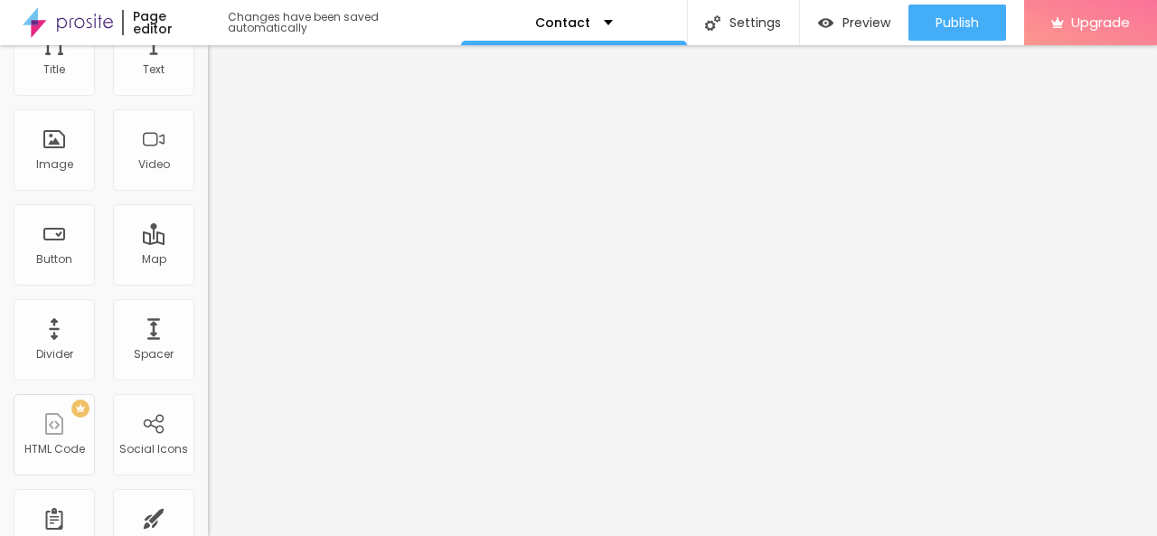
scroll to position [143, 0]
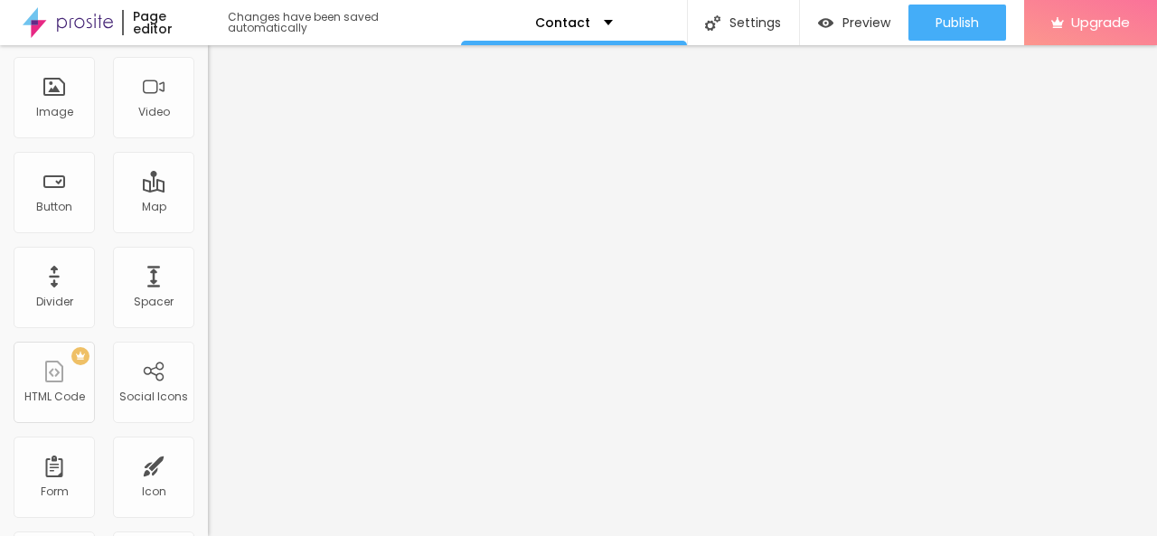
click at [208, 503] on input "text" at bounding box center [316, 512] width 217 height 18
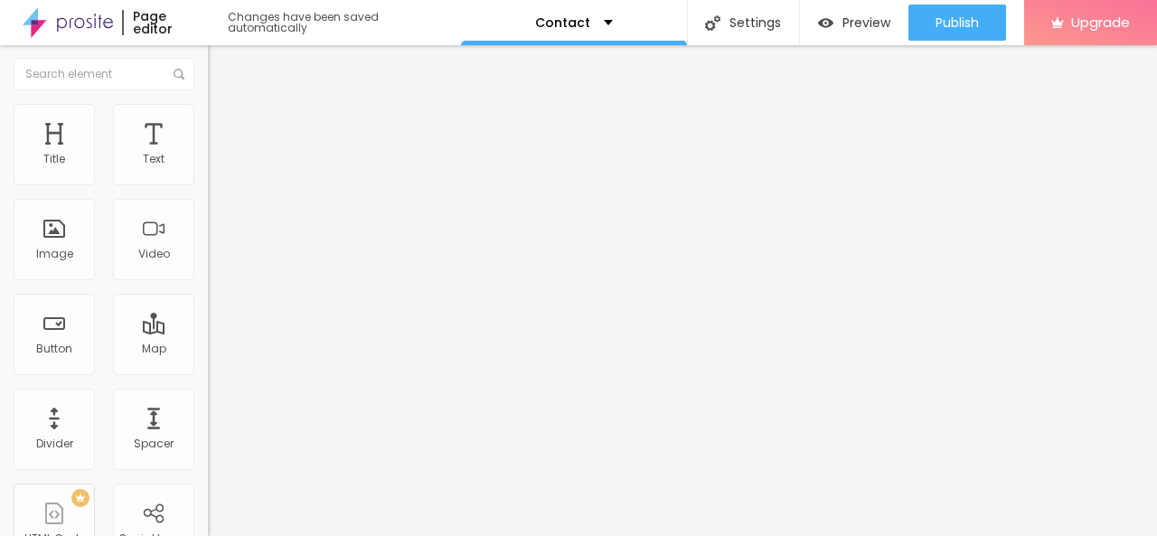
scroll to position [0, 0]
click at [221, 65] on img "button" at bounding box center [228, 66] width 14 height 14
click at [221, 68] on img "button" at bounding box center [228, 66] width 14 height 14
click at [64, 149] on div "Title" at bounding box center [54, 145] width 81 height 81
click at [221, 72] on img "button" at bounding box center [228, 66] width 14 height 14
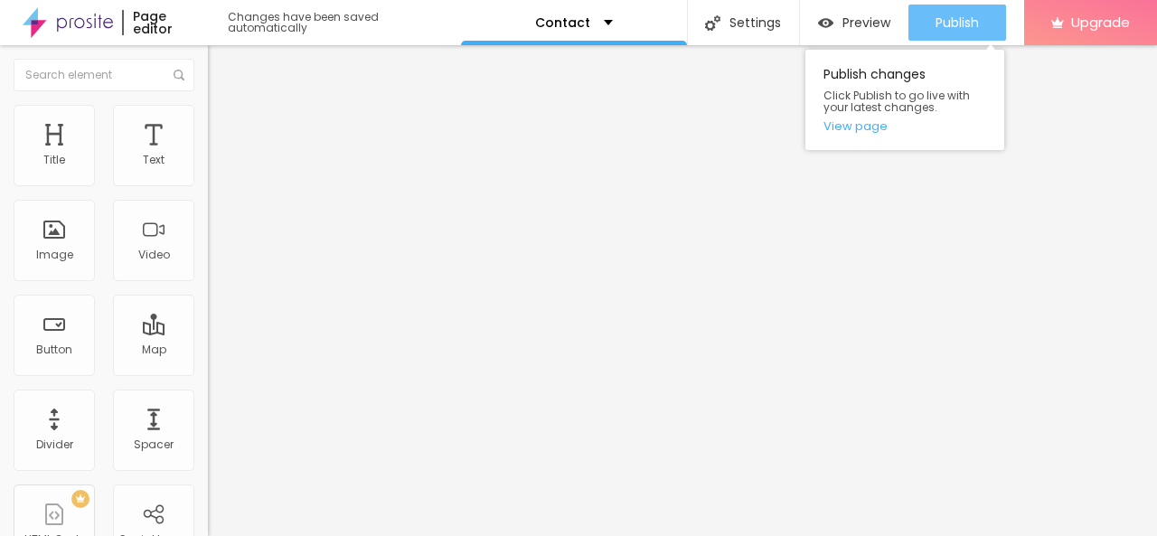
click at [954, 32] on div "Publish" at bounding box center [957, 23] width 43 height 36
click at [938, 31] on div "Publish" at bounding box center [957, 23] width 43 height 36
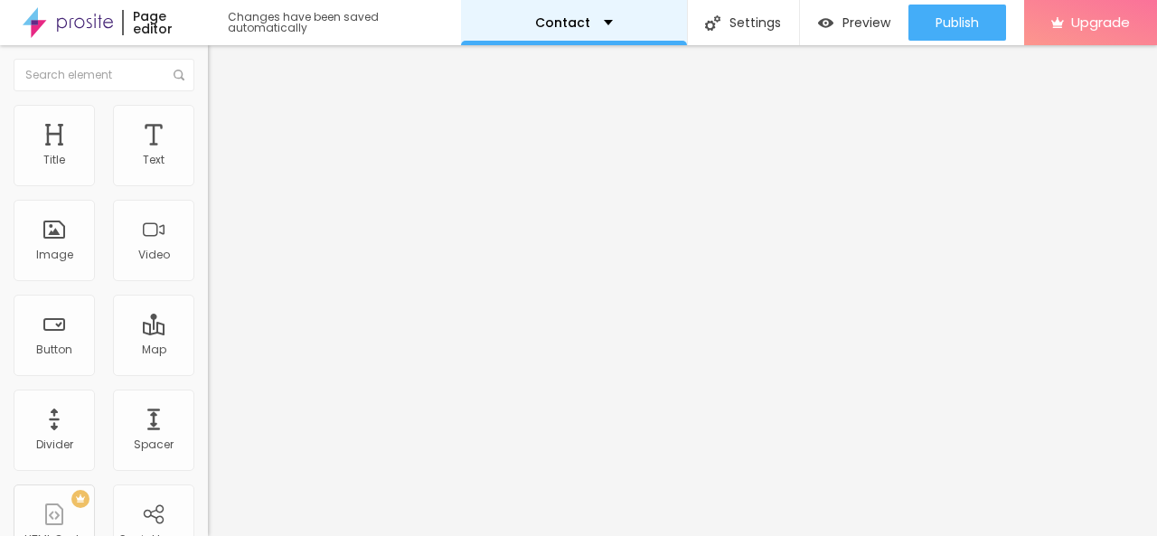
click at [586, 21] on div "Contact" at bounding box center [574, 22] width 78 height 13
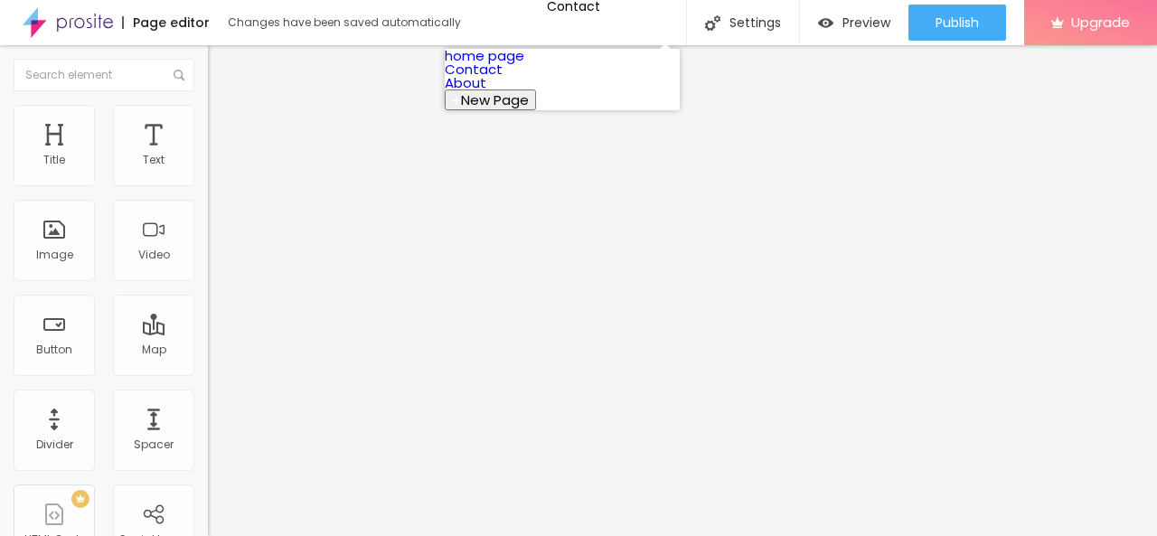
click at [486, 92] on link "About" at bounding box center [466, 82] width 42 height 19
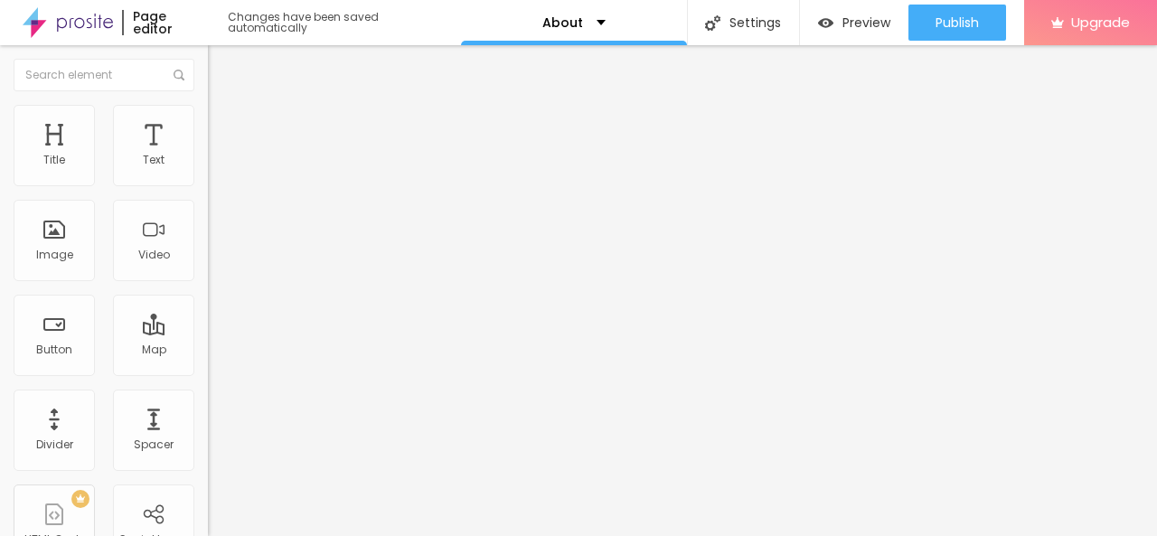
click at [208, 155] on span "Change image" at bounding box center [256, 147] width 97 height 15
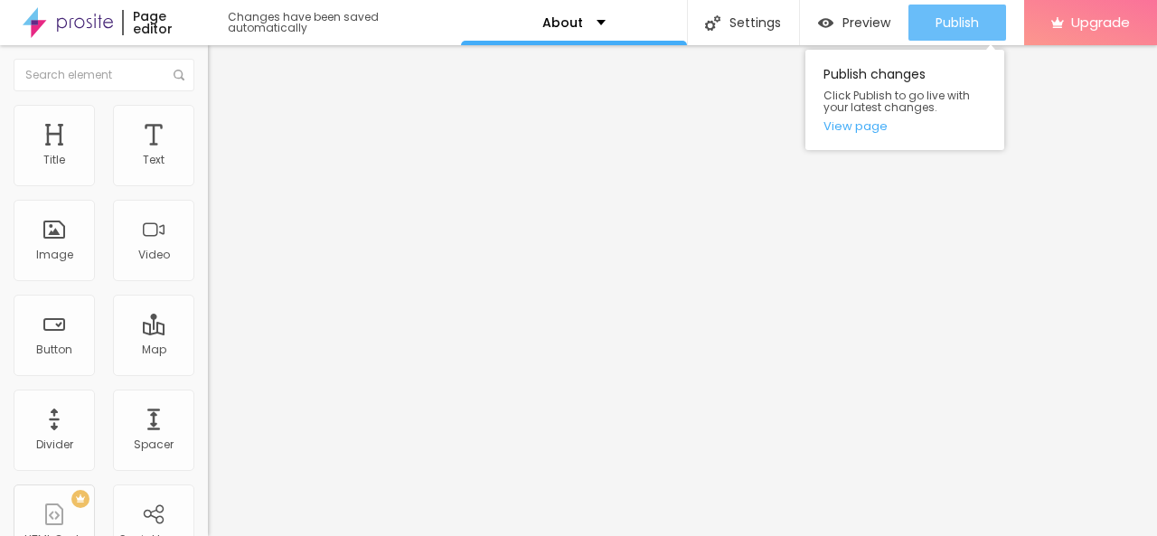
click at [962, 10] on div "Publish" at bounding box center [957, 23] width 43 height 36
click at [977, 24] on span "Publish" at bounding box center [957, 22] width 43 height 14
